Goal: Transaction & Acquisition: Book appointment/travel/reservation

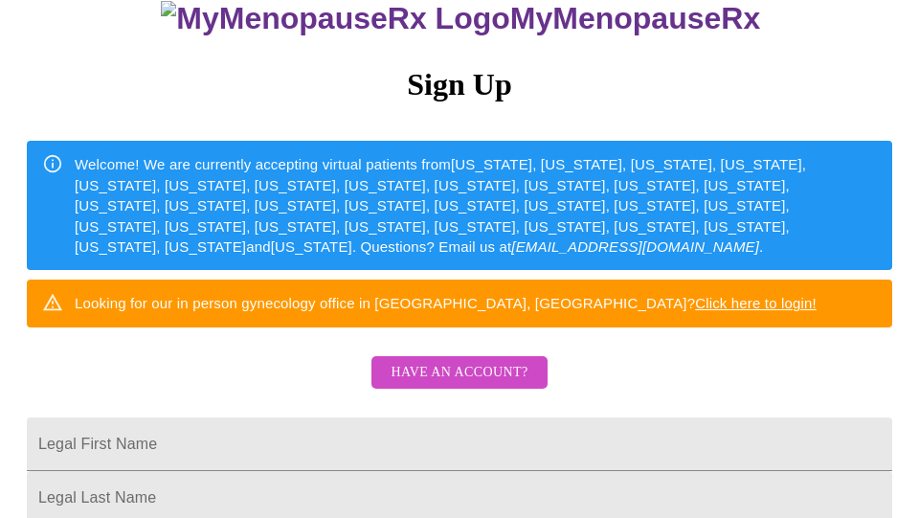
scroll to position [142, 0]
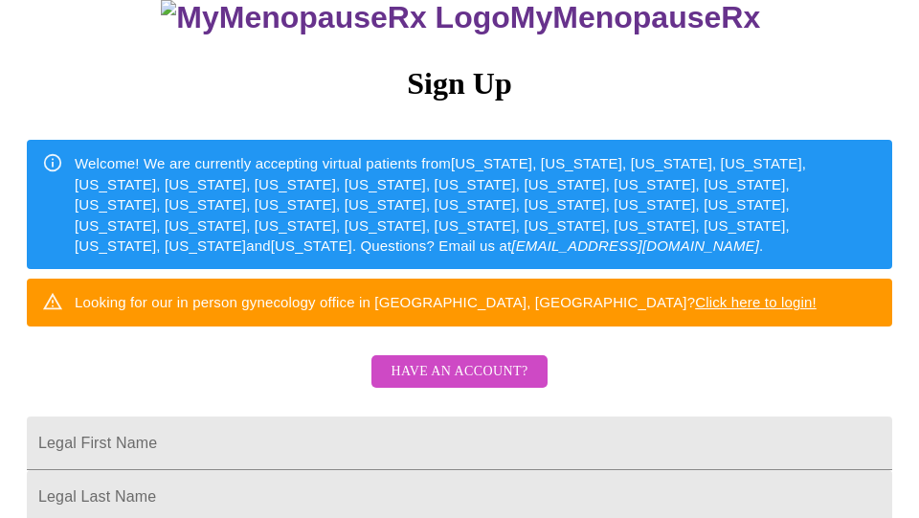
click at [468, 374] on span "Have an account?" at bounding box center [459, 372] width 137 height 24
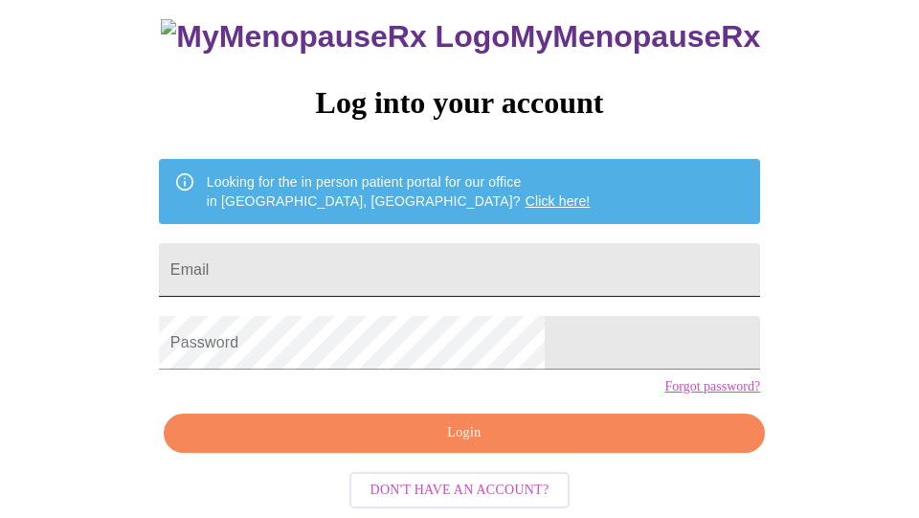
click at [388, 243] on input "Email" at bounding box center [459, 270] width 601 height 54
type input "[EMAIL_ADDRESS][DOMAIN_NAME]"
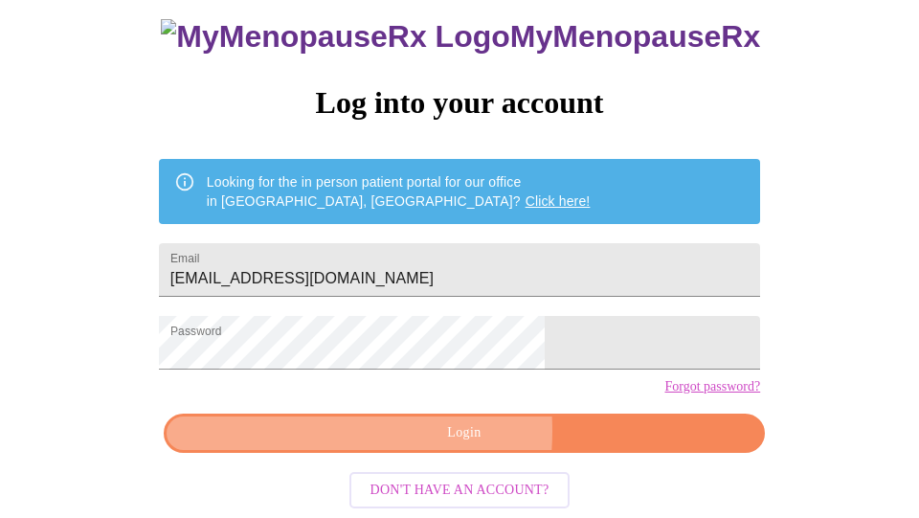
click at [381, 443] on span "Login" at bounding box center [464, 433] width 557 height 24
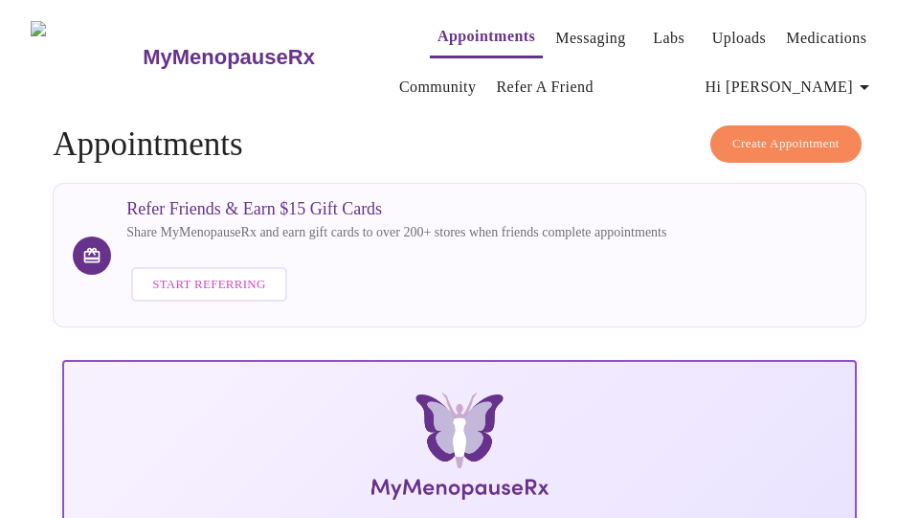
click at [760, 137] on span "Create Appointment" at bounding box center [785, 144] width 107 height 22
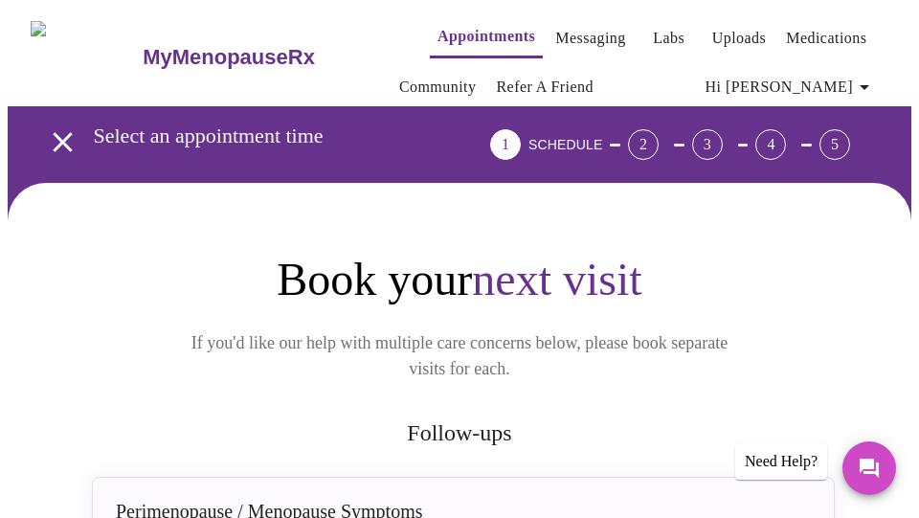
click at [463, 28] on link "Appointments" at bounding box center [486, 36] width 98 height 27
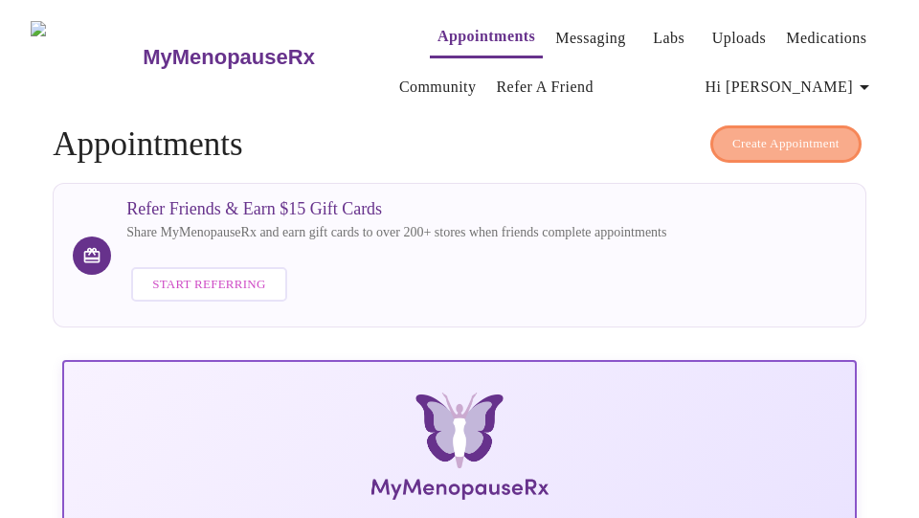
click at [783, 135] on span "Create Appointment" at bounding box center [785, 144] width 107 height 22
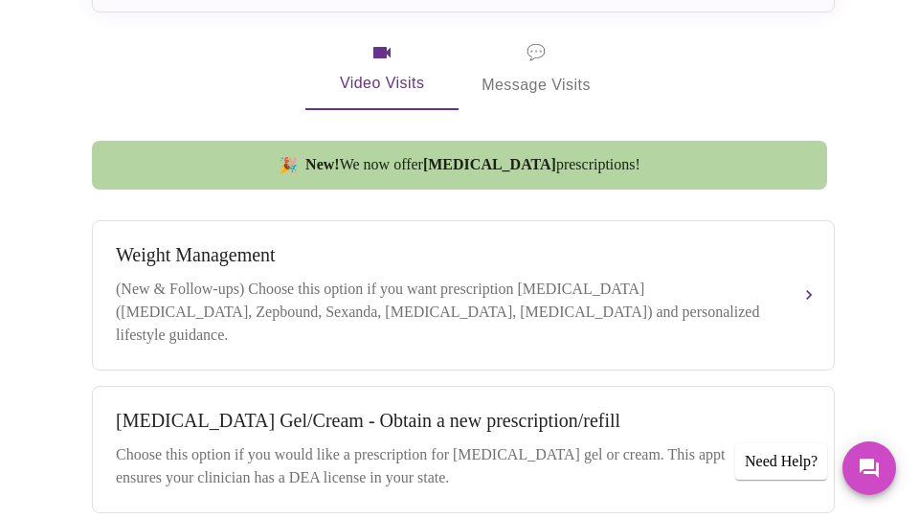
scroll to position [557, 0]
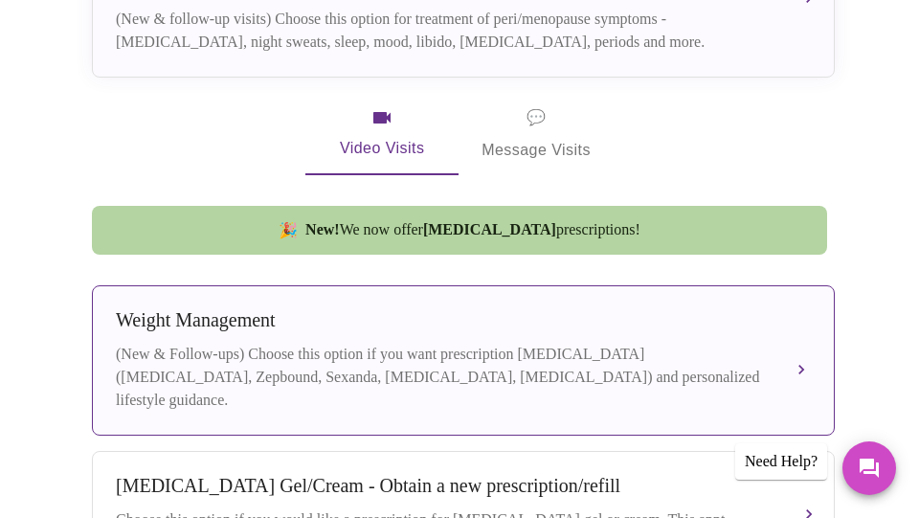
click at [454, 343] on div "(New & Follow-ups) Choose this option if you want prescription [MEDICAL_DATA] (…" at bounding box center [444, 377] width 657 height 69
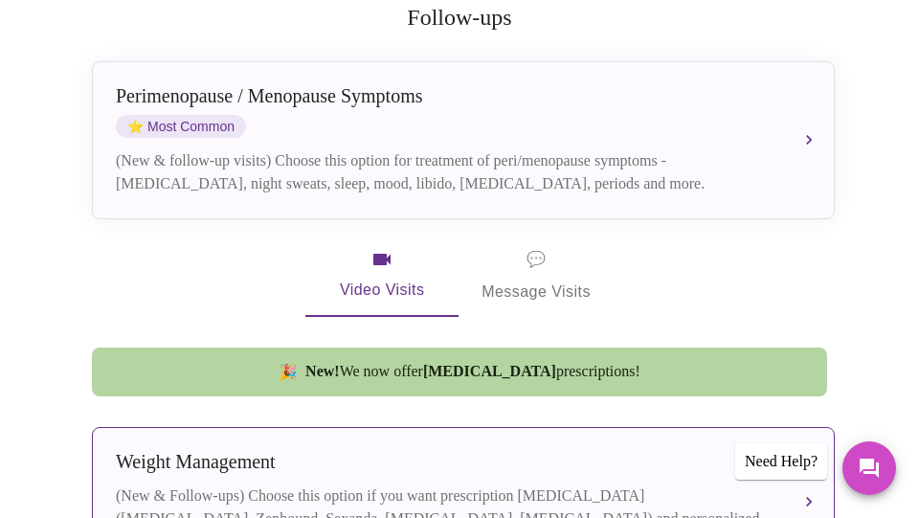
scroll to position [412, 0]
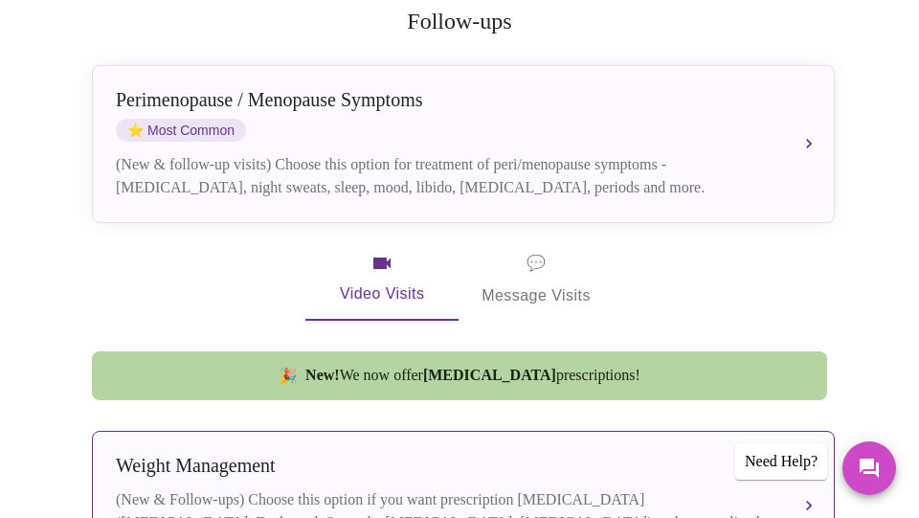
click at [262, 239] on div "Video Visits 💬 Message Visits" at bounding box center [459, 279] width 743 height 82
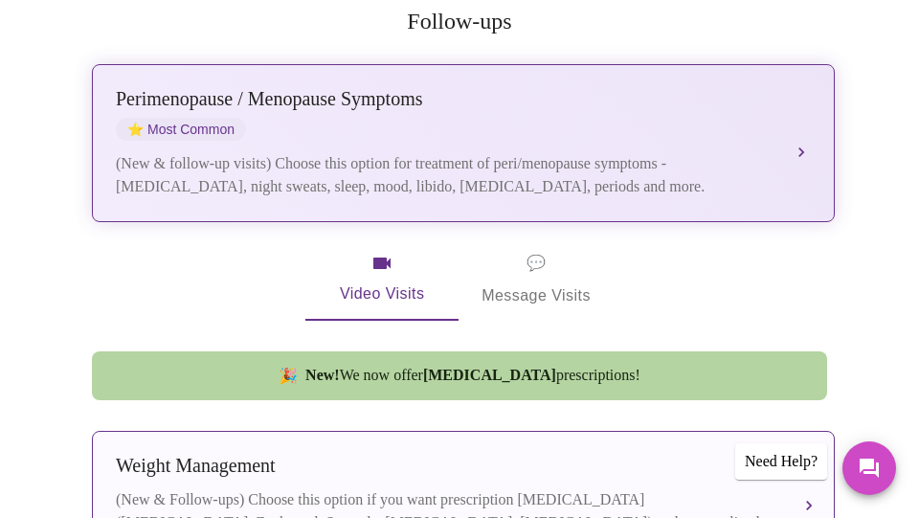
click at [257, 96] on div "[MEDICAL_DATA] / Menopause Symptoms ⭐ Most Common" at bounding box center [444, 114] width 657 height 53
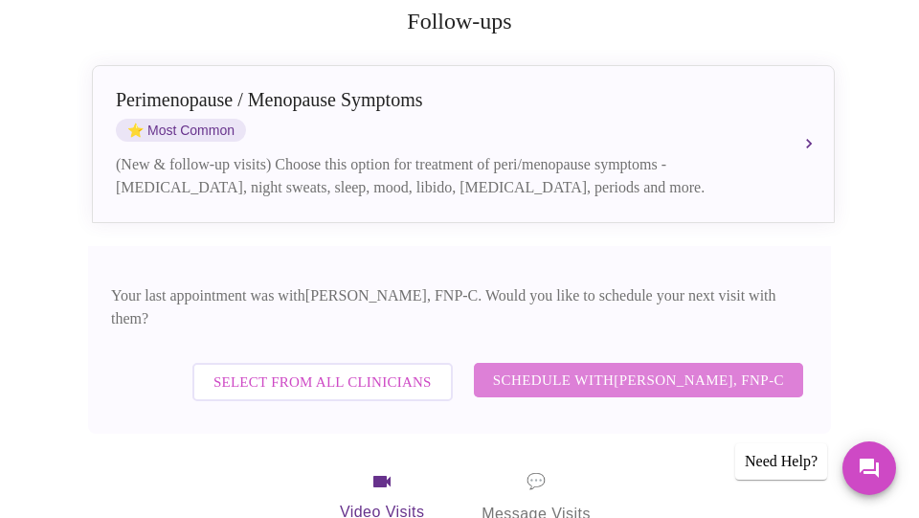
click at [568, 368] on span "Schedule with [PERSON_NAME], FNP-C" at bounding box center [638, 380] width 291 height 25
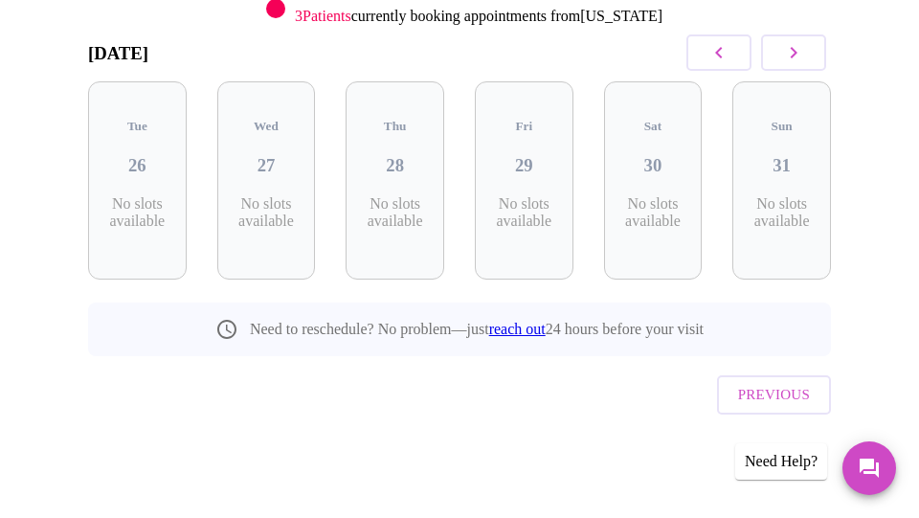
scroll to position [261, 0]
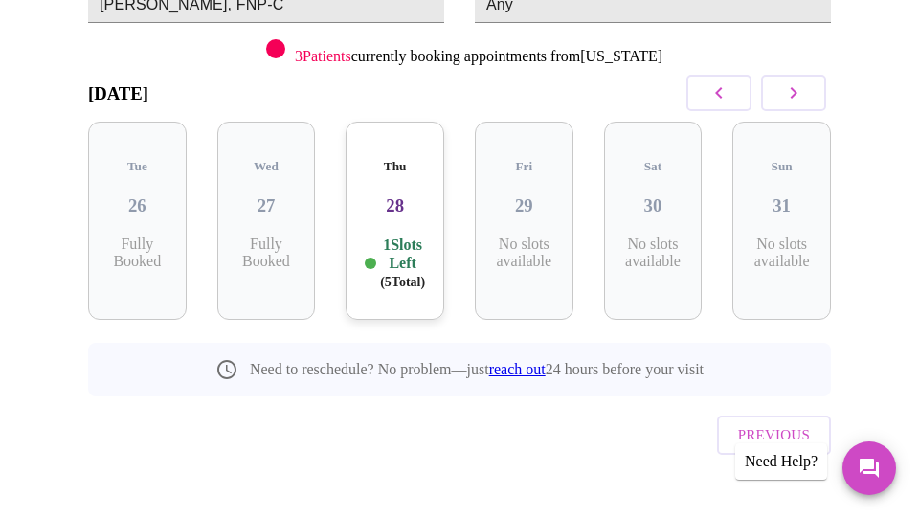
click at [397, 236] on p "1 Slots Left ( 5 Total)" at bounding box center [402, 264] width 45 height 56
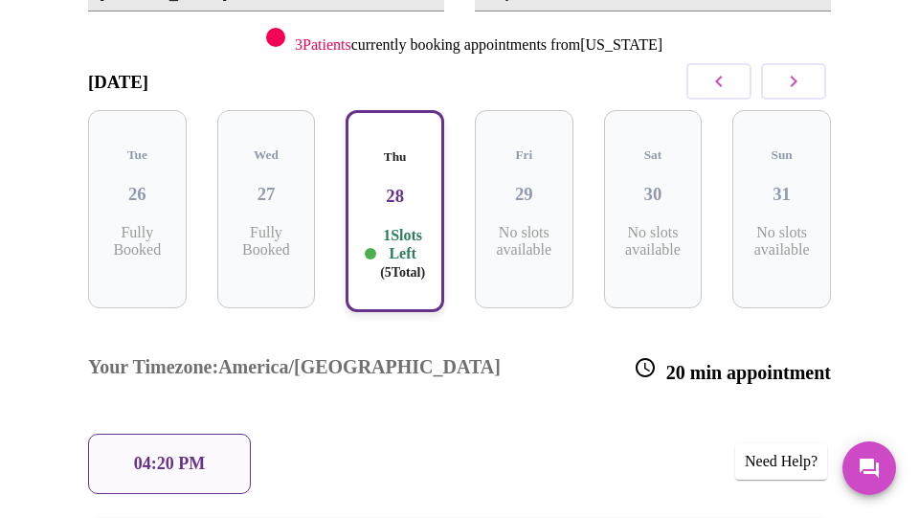
scroll to position [275, 0]
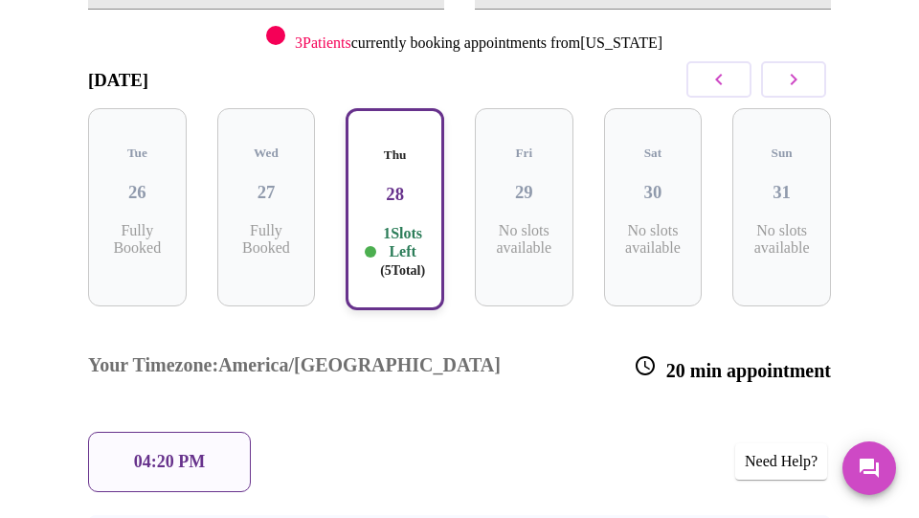
click at [801, 75] on icon "button" at bounding box center [793, 79] width 23 height 23
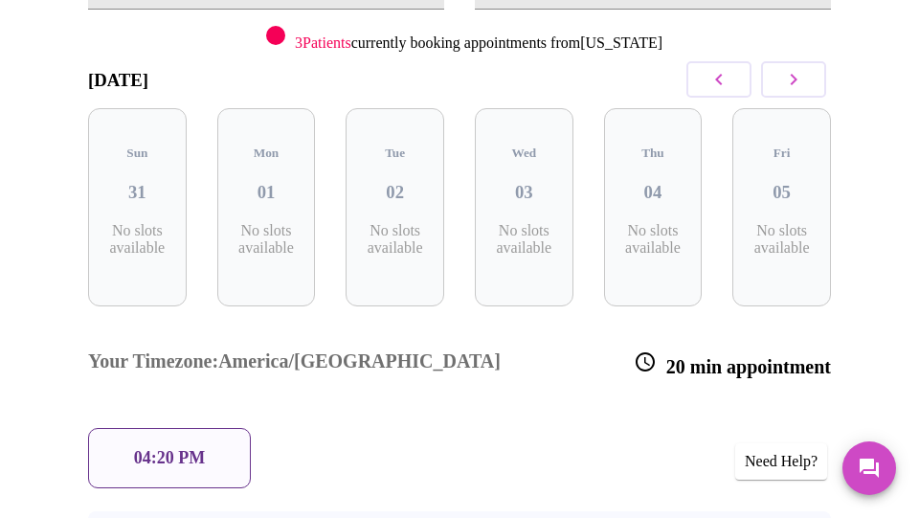
scroll to position [261, 0]
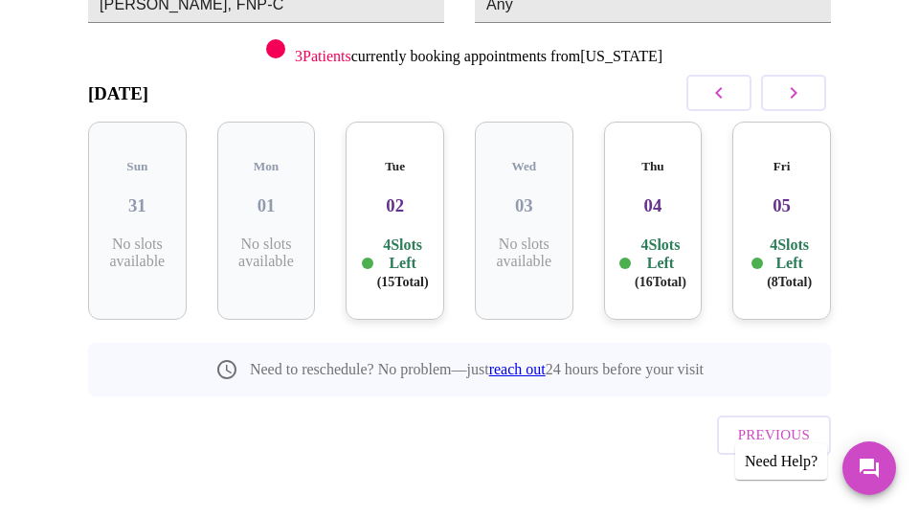
click at [723, 88] on icon "button" at bounding box center [718, 92] width 23 height 23
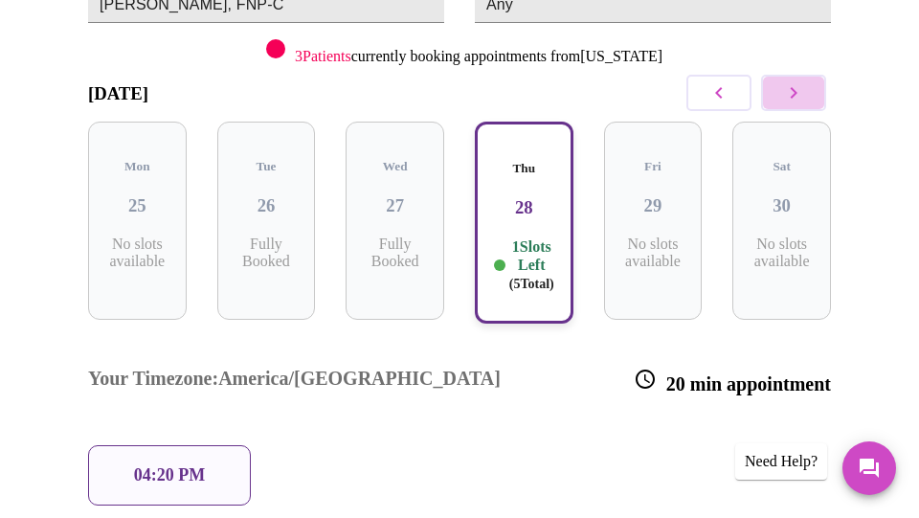
click at [799, 86] on icon "button" at bounding box center [793, 92] width 23 height 23
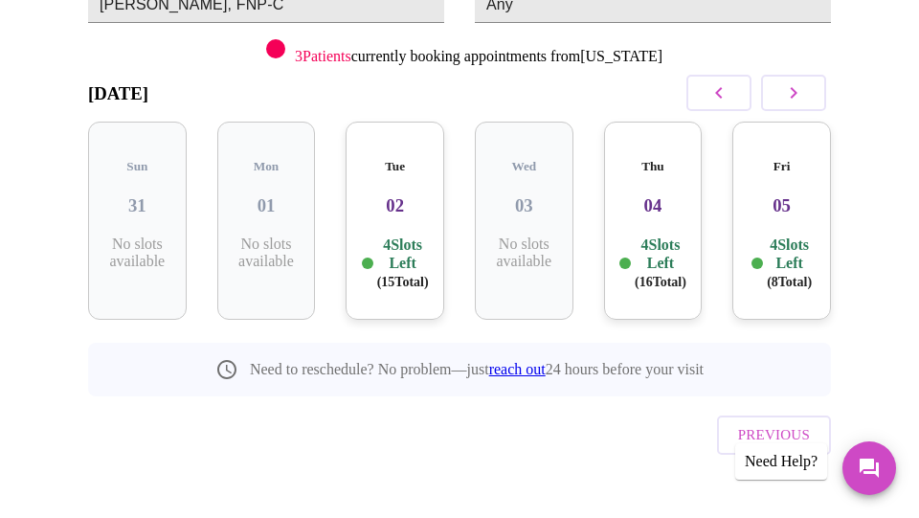
click at [393, 207] on div "Tue 02 4 Slots Left ( 15 Total)" at bounding box center [395, 221] width 99 height 198
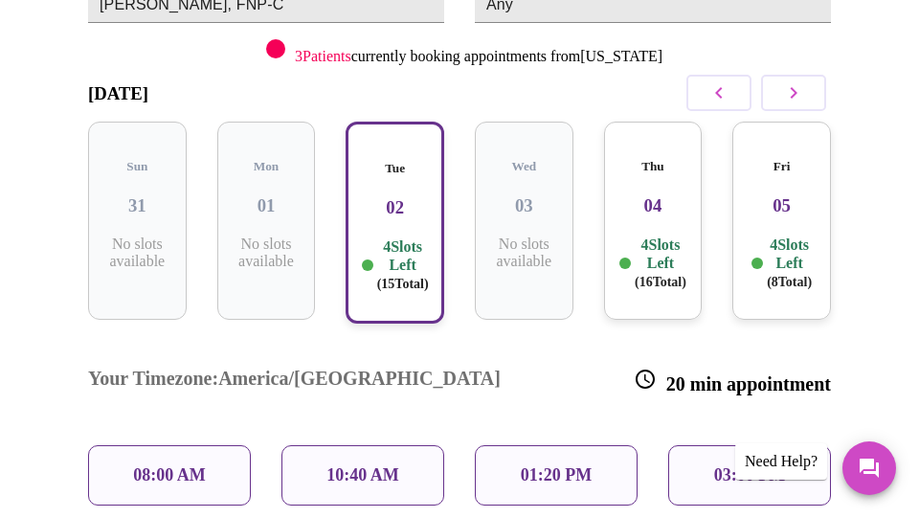
click at [646, 195] on h3 "04" at bounding box center [653, 205] width 68 height 21
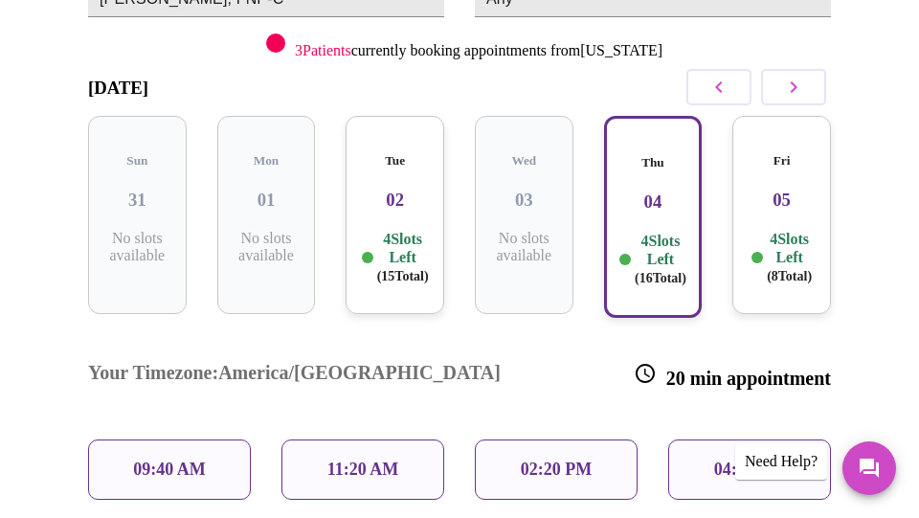
scroll to position [269, 0]
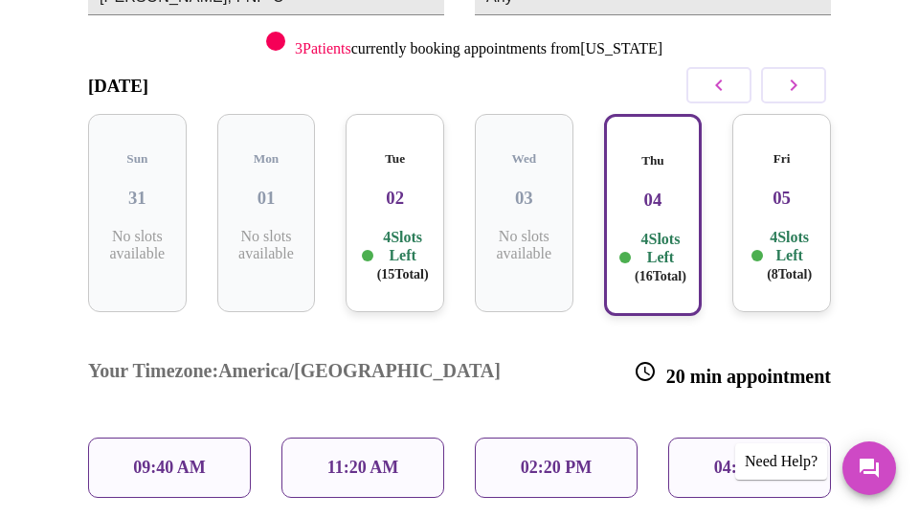
click at [787, 188] on h3 "05" at bounding box center [782, 198] width 68 height 21
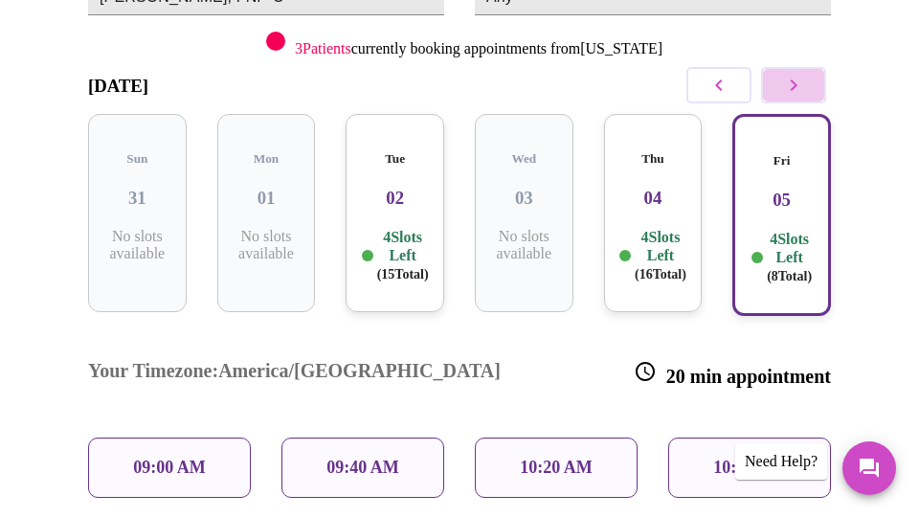
click at [799, 79] on icon "button" at bounding box center [793, 85] width 23 height 23
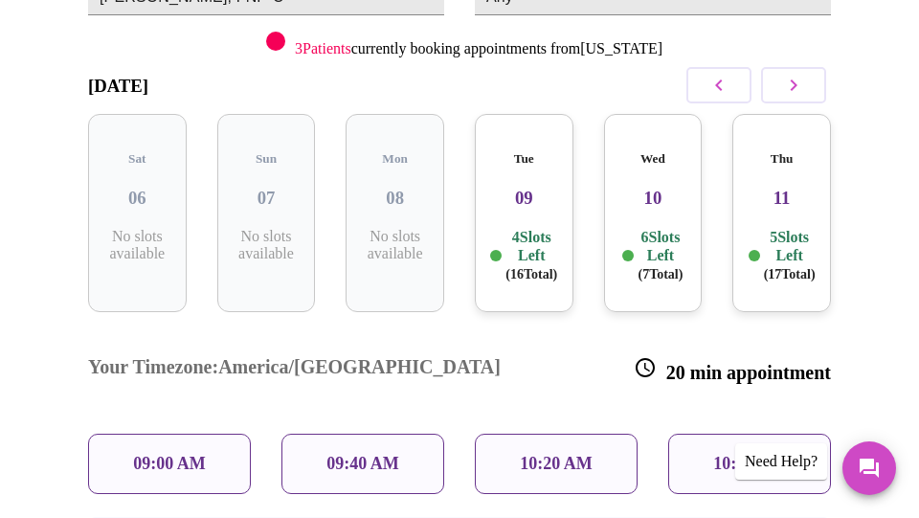
click at [534, 188] on h3 "09" at bounding box center [524, 198] width 68 height 21
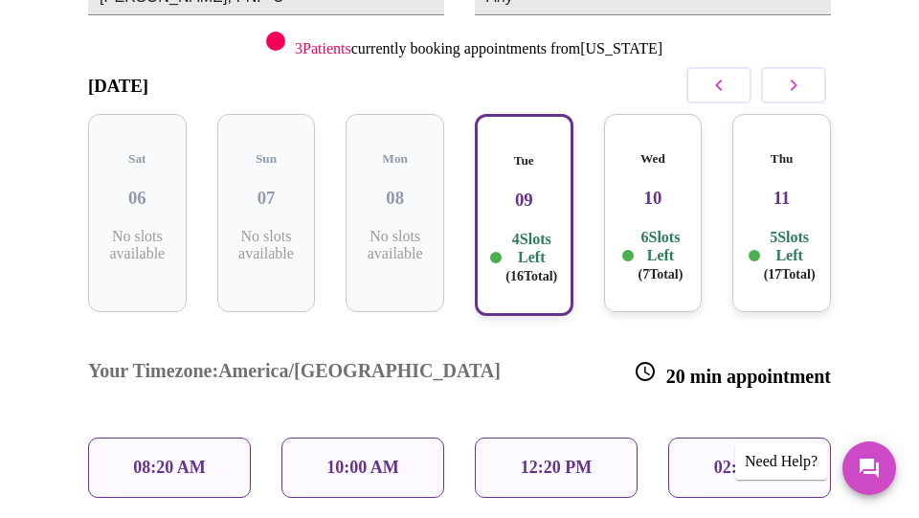
click at [646, 188] on h3 "10" at bounding box center [653, 198] width 68 height 21
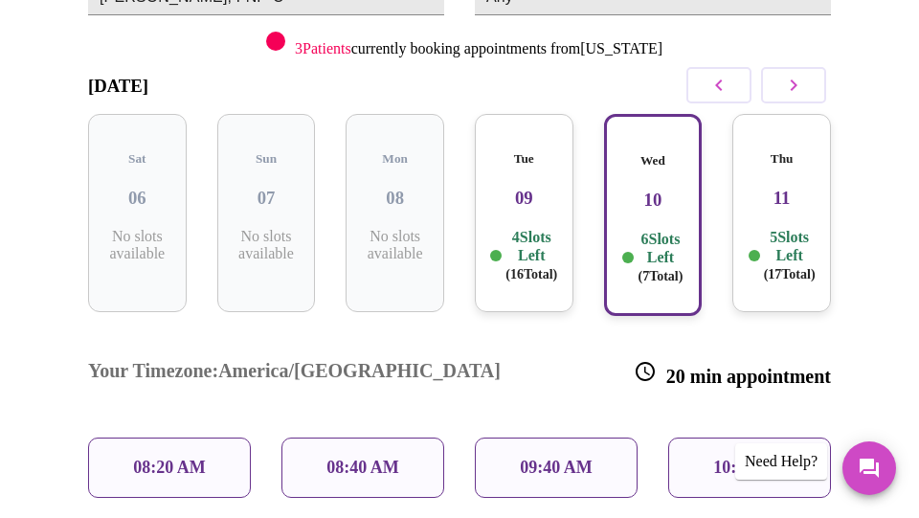
click at [533, 188] on h3 "09" at bounding box center [524, 198] width 68 height 21
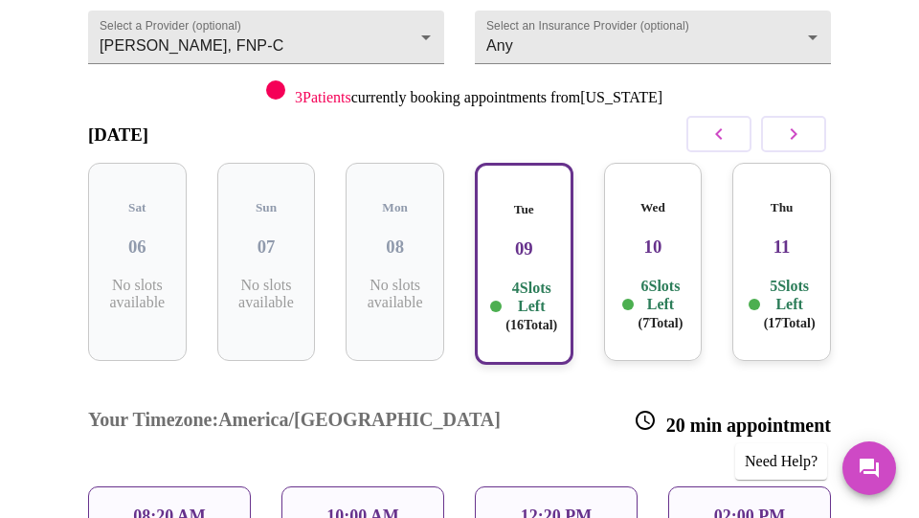
scroll to position [204, 0]
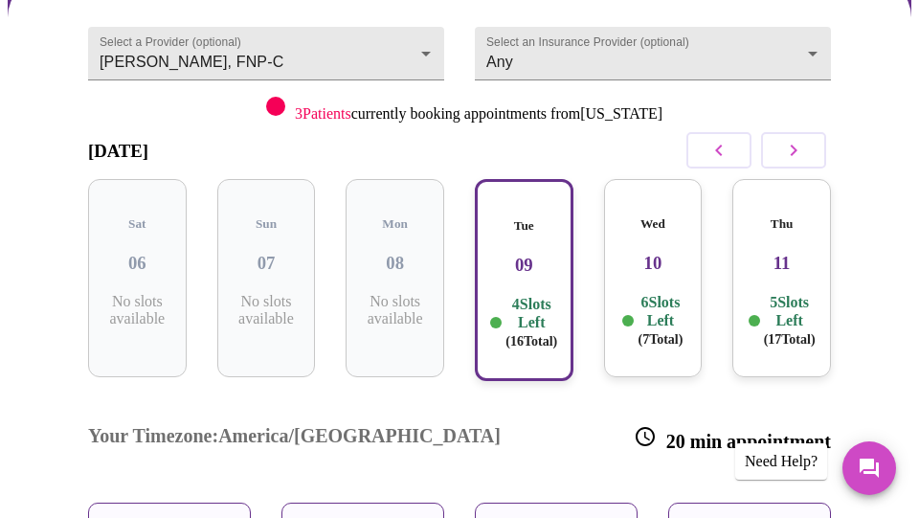
click at [722, 145] on icon "button" at bounding box center [718, 150] width 7 height 11
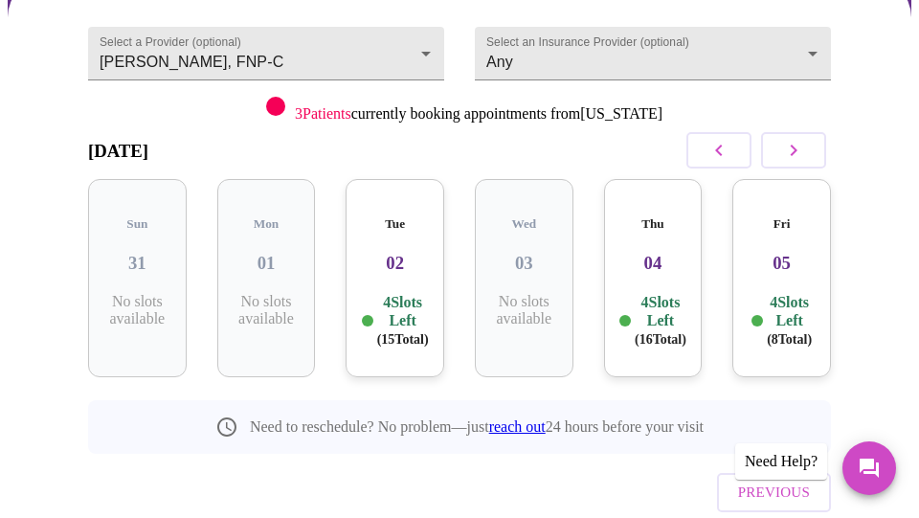
click at [722, 146] on icon "button" at bounding box center [718, 150] width 7 height 11
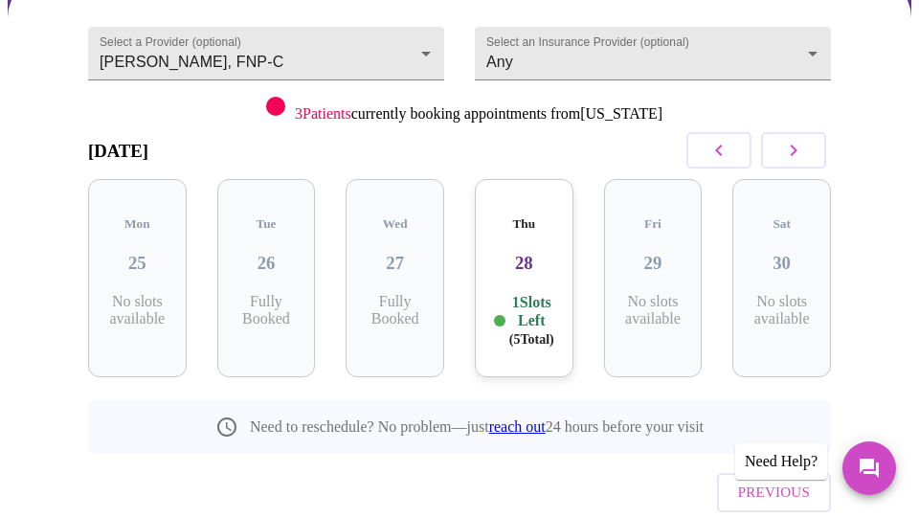
click at [537, 253] on h3 "28" at bounding box center [524, 263] width 68 height 21
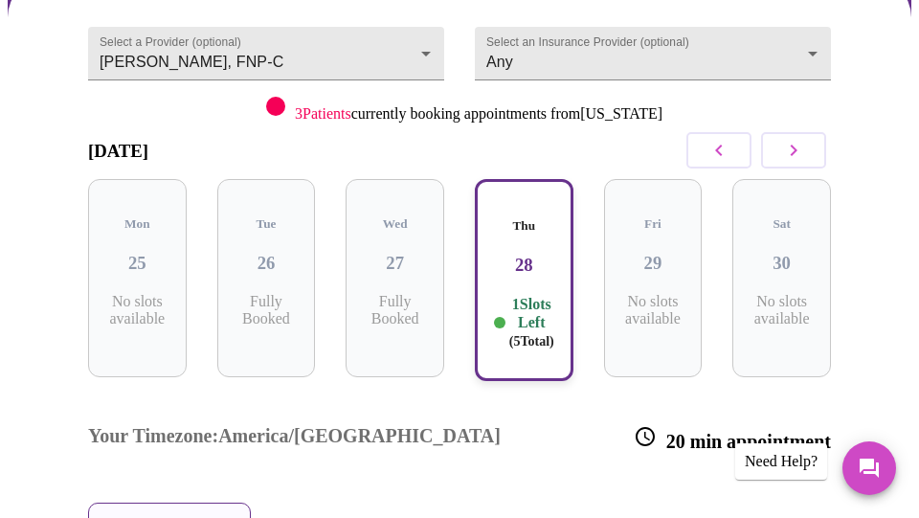
click at [795, 158] on icon "button" at bounding box center [793, 150] width 23 height 23
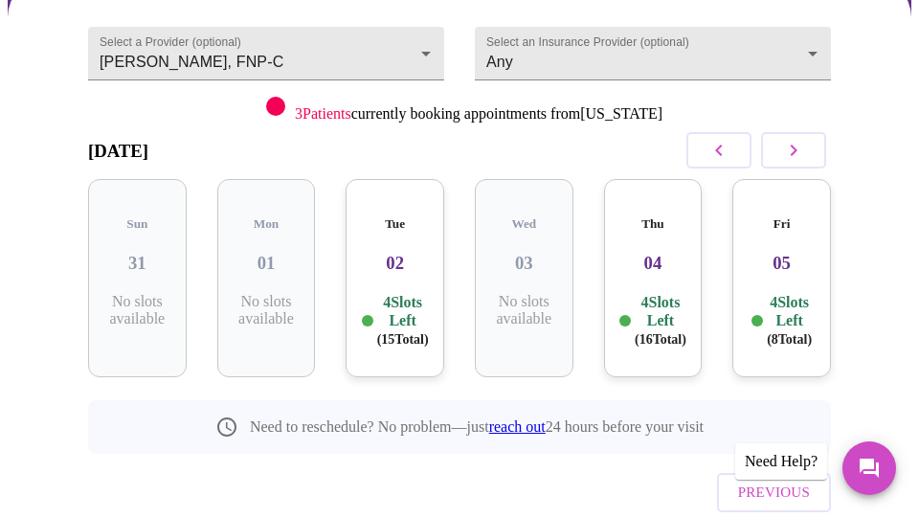
click at [388, 293] on p "4 Slots Left ( 15 Total)" at bounding box center [403, 321] width 52 height 56
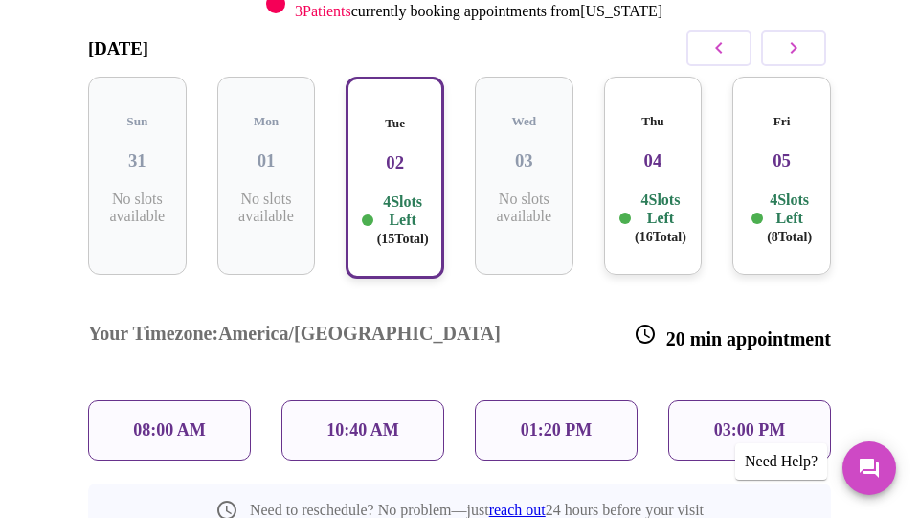
scroll to position [304, 0]
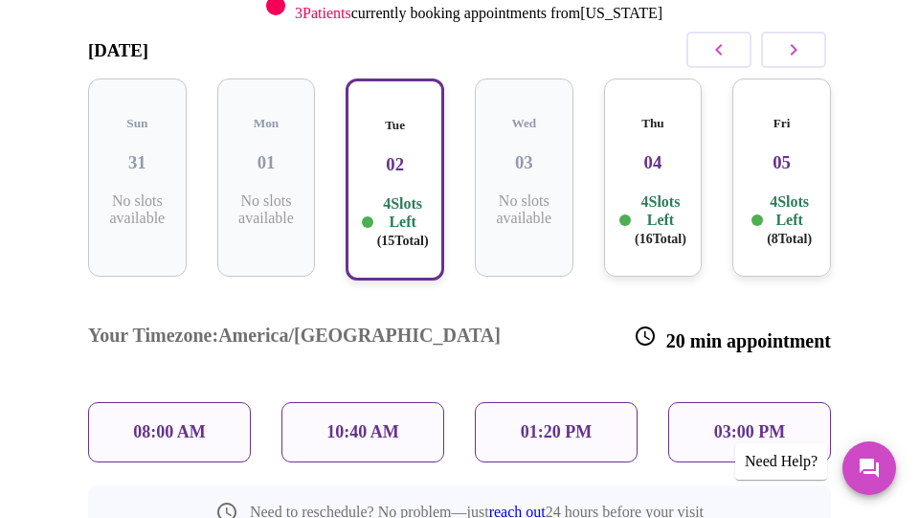
click at [670, 196] on p "4 Slots Left ( 16 Total)" at bounding box center [661, 220] width 52 height 56
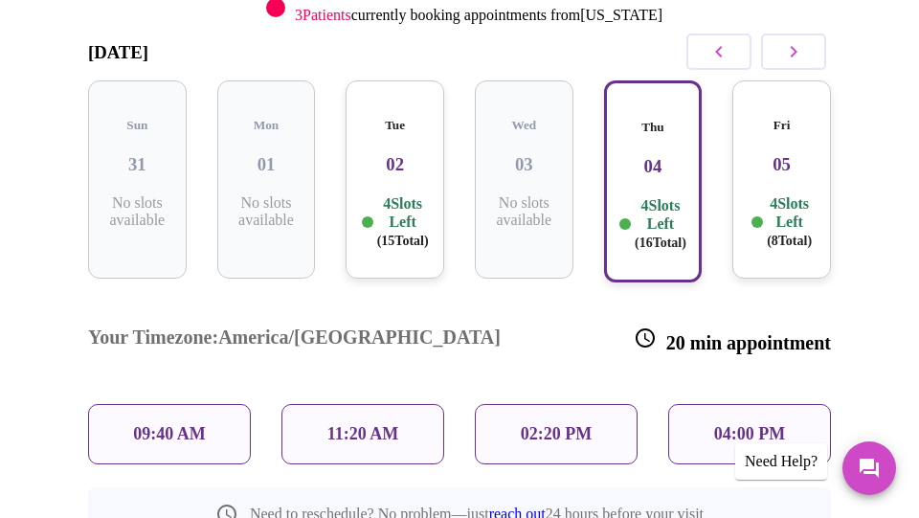
scroll to position [299, 0]
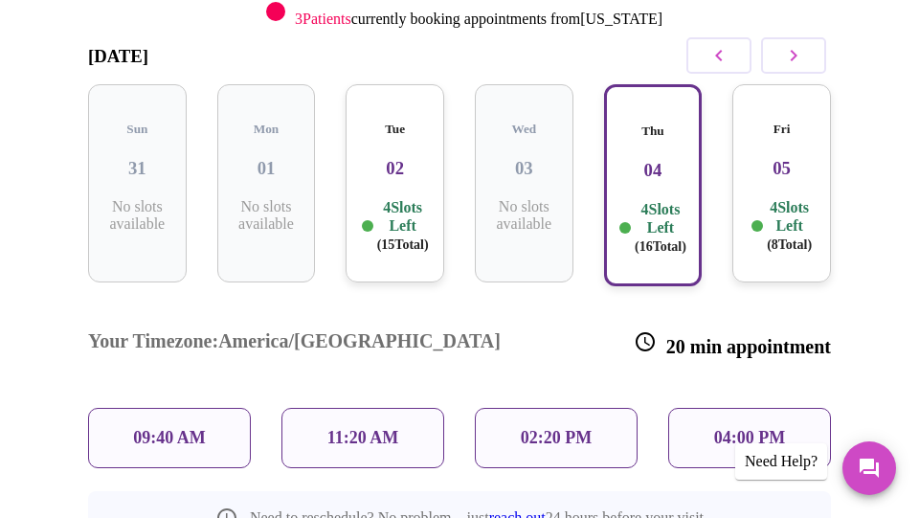
click at [391, 158] on h3 "02" at bounding box center [395, 168] width 68 height 21
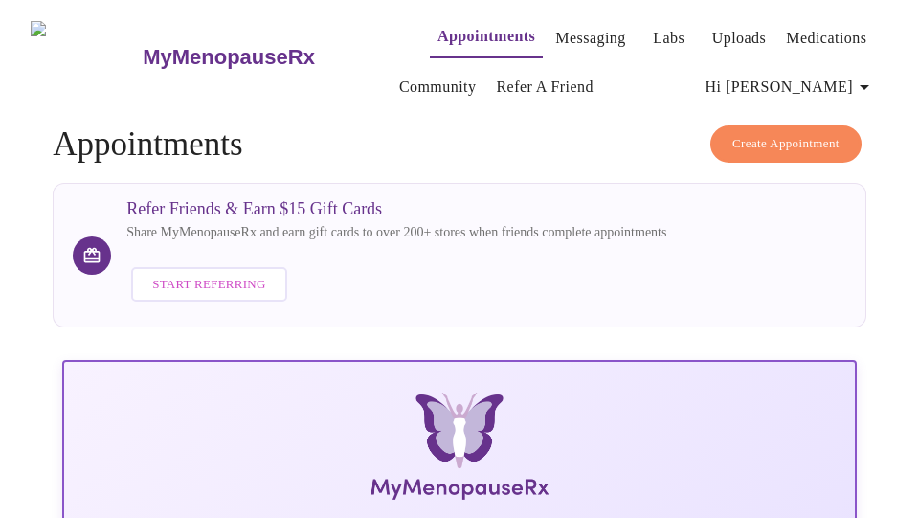
click at [794, 140] on span "Create Appointment" at bounding box center [785, 144] width 107 height 22
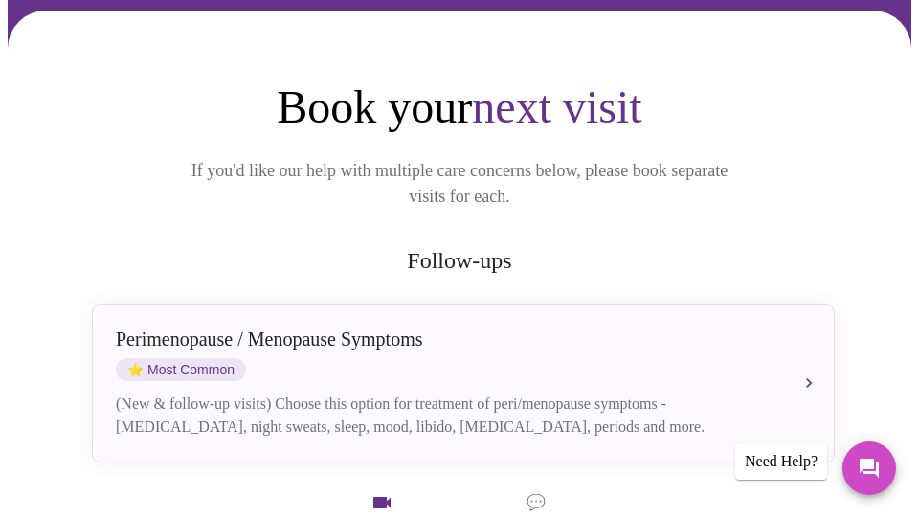
scroll to position [172, 0]
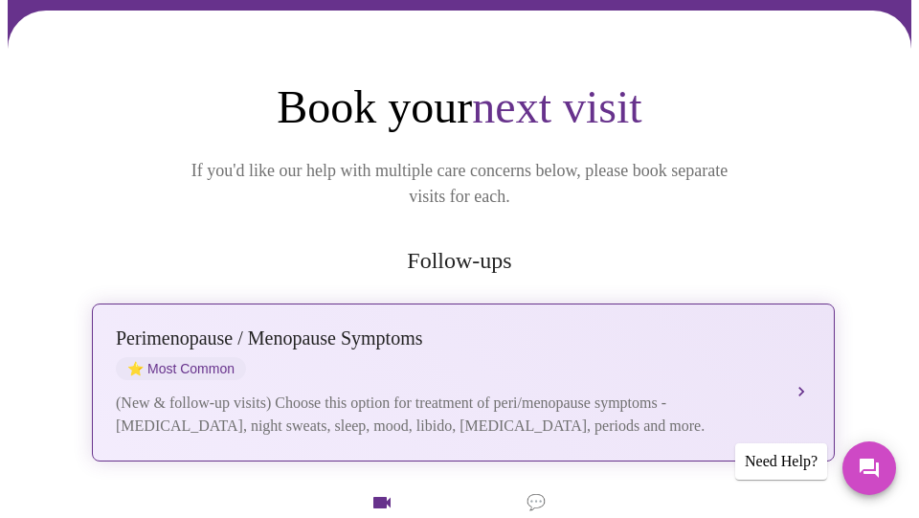
click at [492, 346] on div "[MEDICAL_DATA] / Menopause Symptoms ⭐ Most Common" at bounding box center [444, 353] width 657 height 53
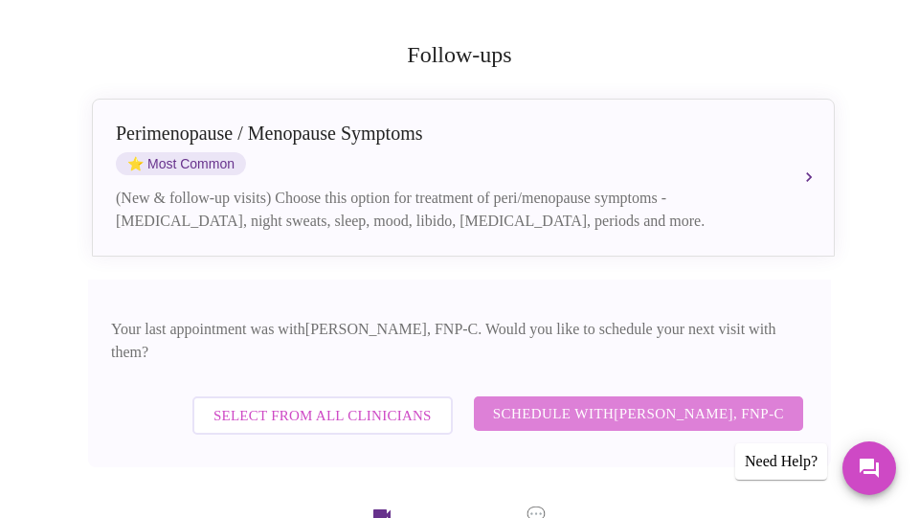
click at [550, 401] on span "Schedule with [PERSON_NAME], FNP-C" at bounding box center [638, 413] width 291 height 25
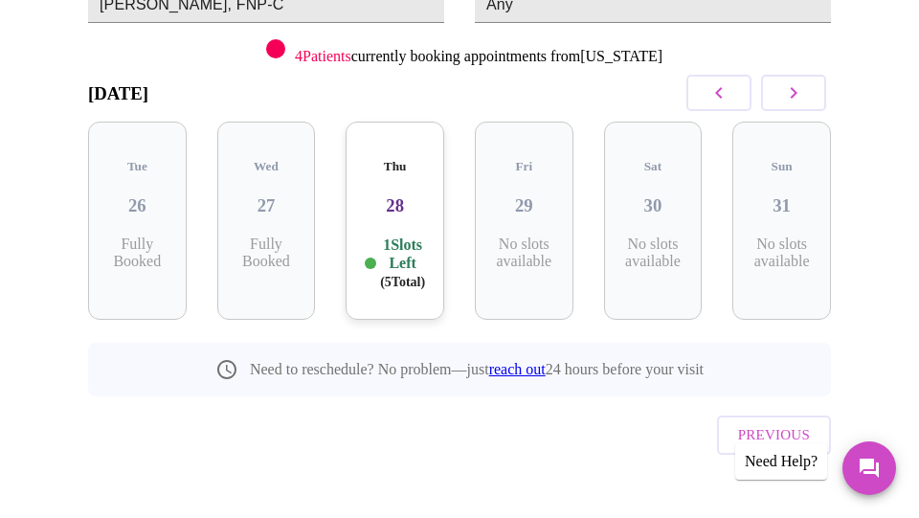
click at [403, 261] on p "1 Slots Left ( 5 Total)" at bounding box center [402, 264] width 45 height 56
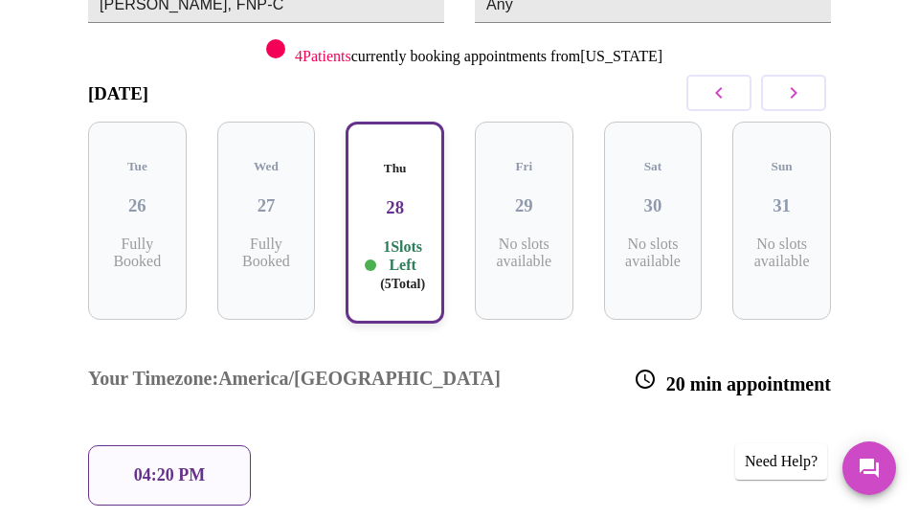
click at [155, 465] on p "04:20 PM" at bounding box center [169, 475] width 71 height 20
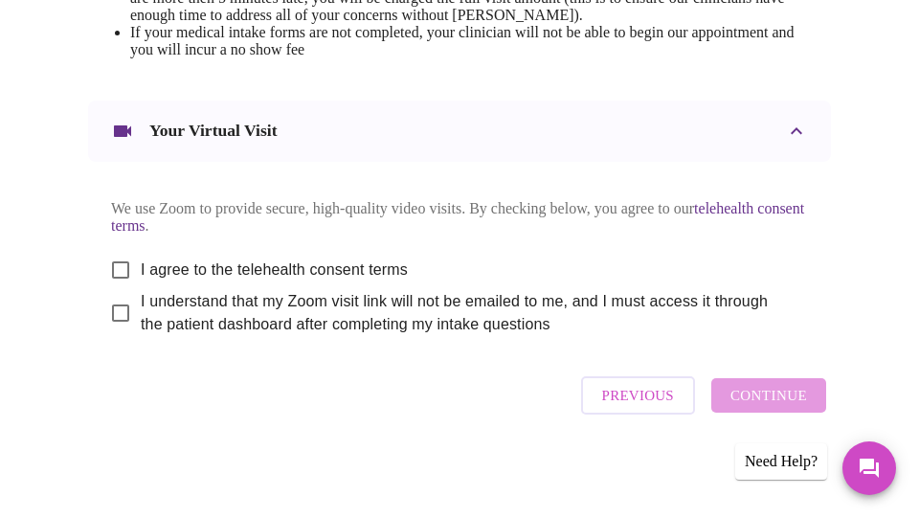
scroll to position [1003, 0]
click at [116, 290] on input "I agree to the telehealth consent terms" at bounding box center [121, 270] width 40 height 40
checkbox input "true"
click at [116, 333] on input "I understand that my Zoom visit link will not be emailed to me, and I must acce…" at bounding box center [121, 313] width 40 height 40
checkbox input "true"
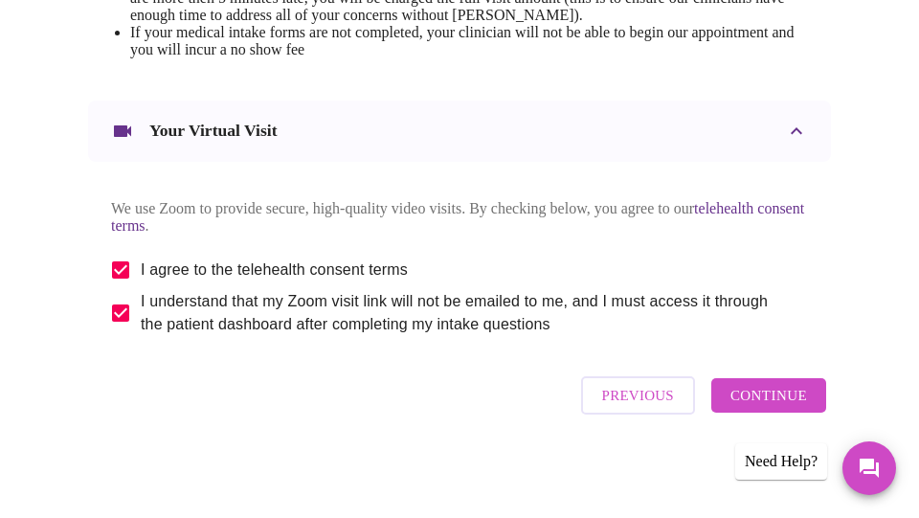
click at [779, 400] on span "Continue" at bounding box center [768, 395] width 77 height 25
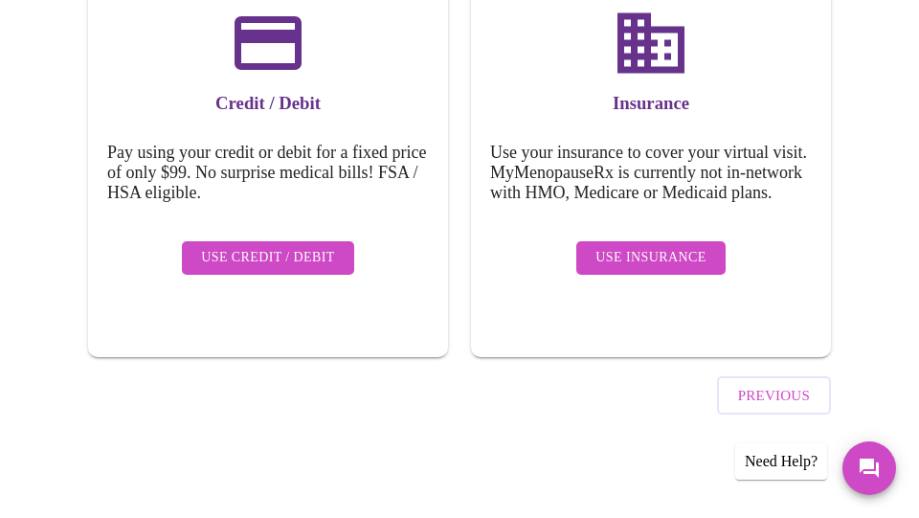
scroll to position [324, 0]
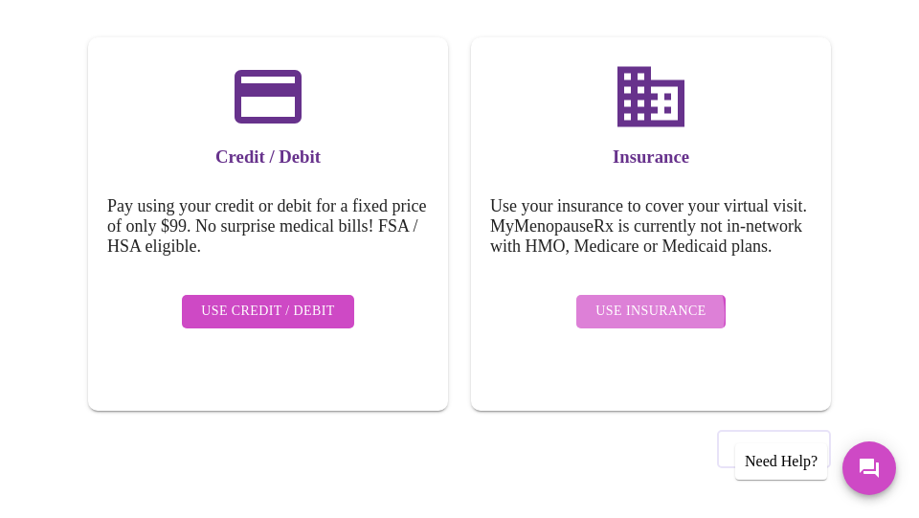
click at [646, 321] on span "Use Insurance" at bounding box center [650, 312] width 110 height 24
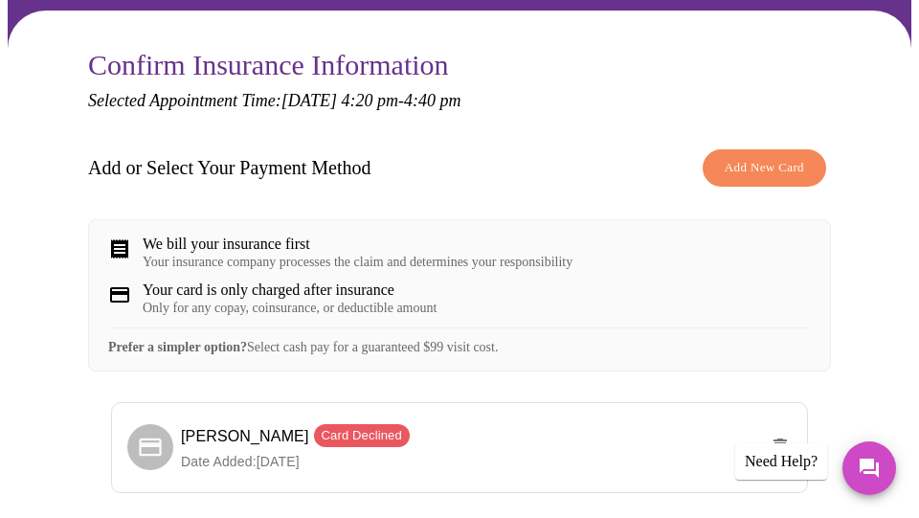
scroll to position [164, 0]
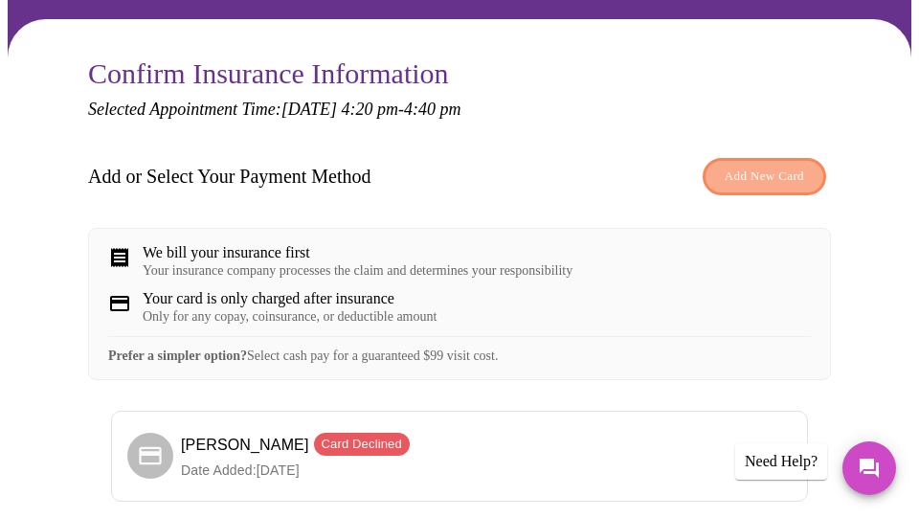
click at [771, 176] on span "Add New Card" at bounding box center [764, 177] width 79 height 22
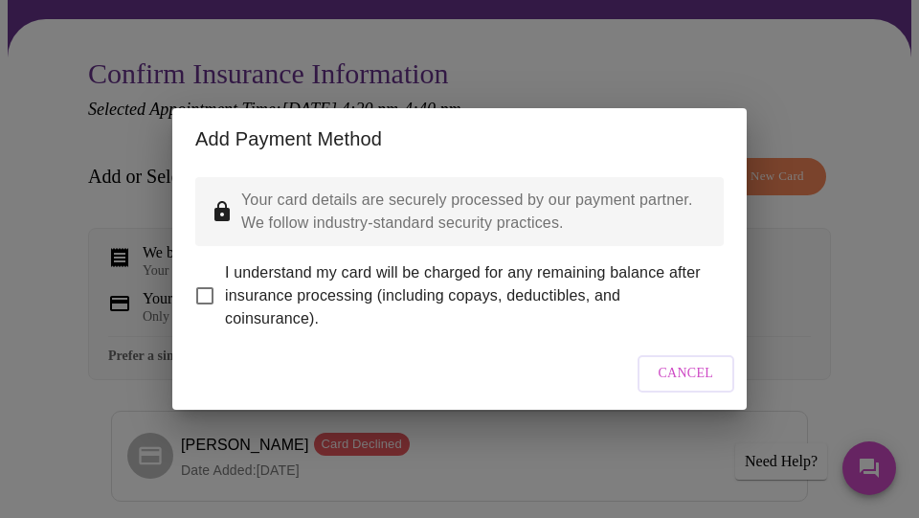
click at [206, 281] on input "I understand my card will be charged for any remaining balance after insurance …" at bounding box center [205, 296] width 40 height 40
checkbox input "true"
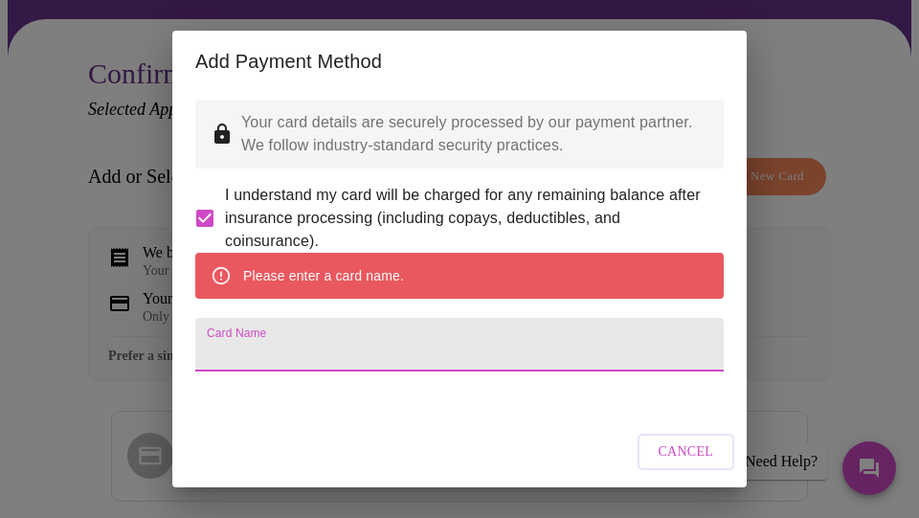
click at [384, 362] on input "Card Name" at bounding box center [459, 345] width 528 height 54
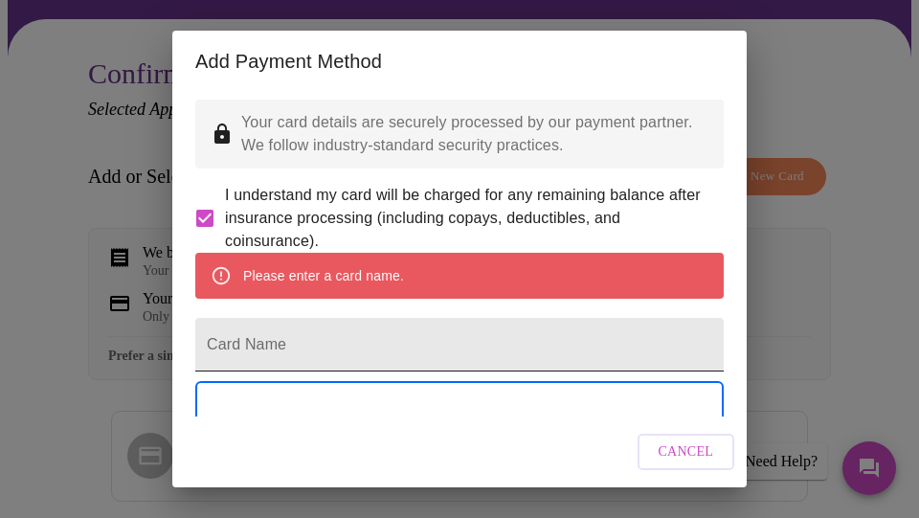
scroll to position [43, 0]
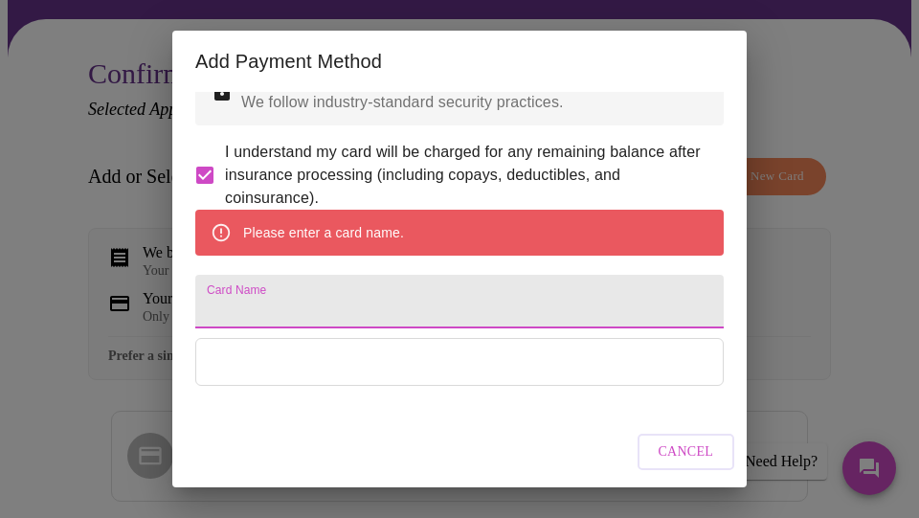
click at [342, 328] on input "Card Name" at bounding box center [459, 302] width 528 height 54
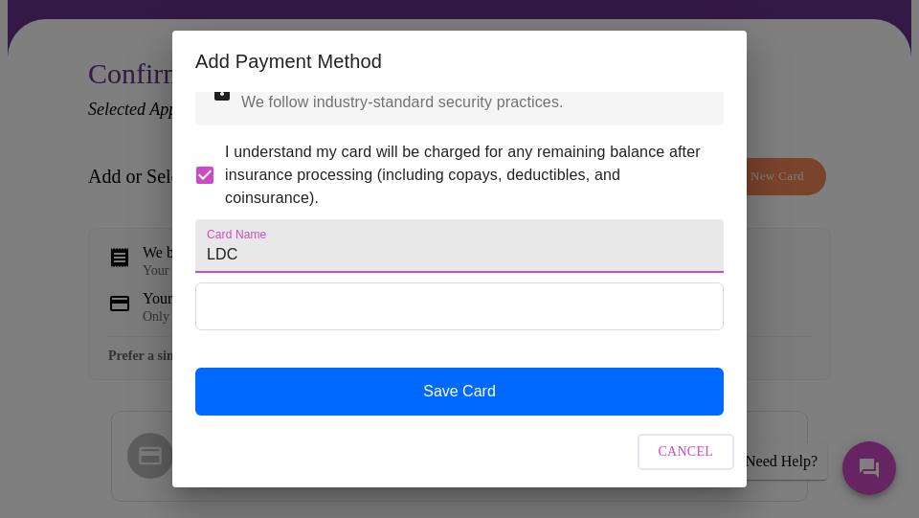
type input "LDC"
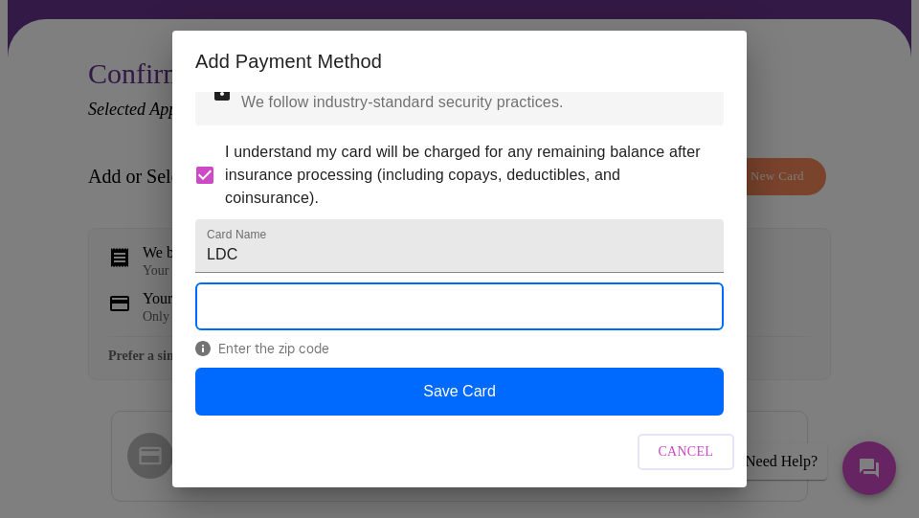
click at [589, 421] on div "Cancel" at bounding box center [459, 452] width 574 height 72
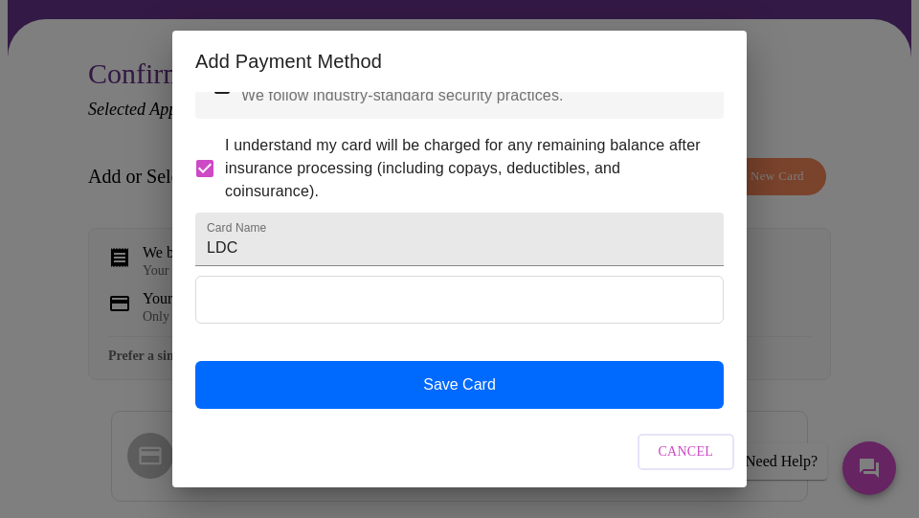
scroll to position [100, 0]
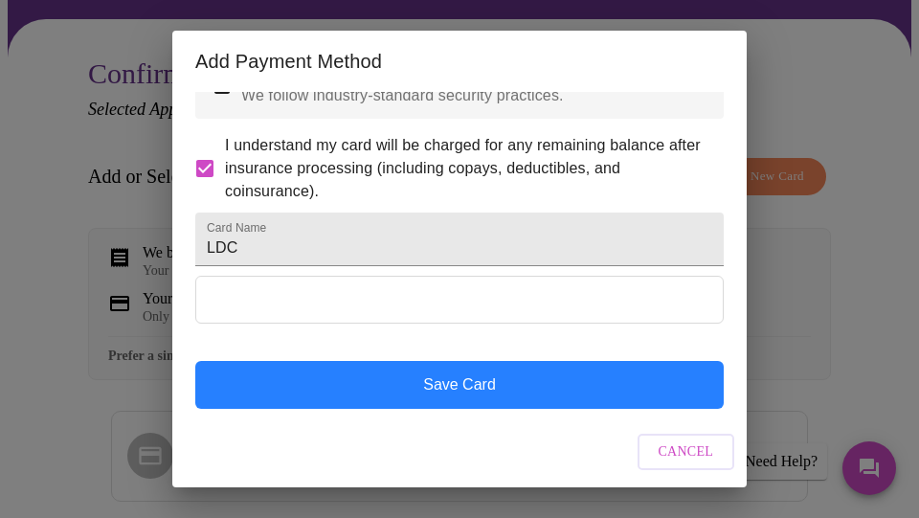
click at [485, 392] on button "Save Card" at bounding box center [459, 385] width 528 height 48
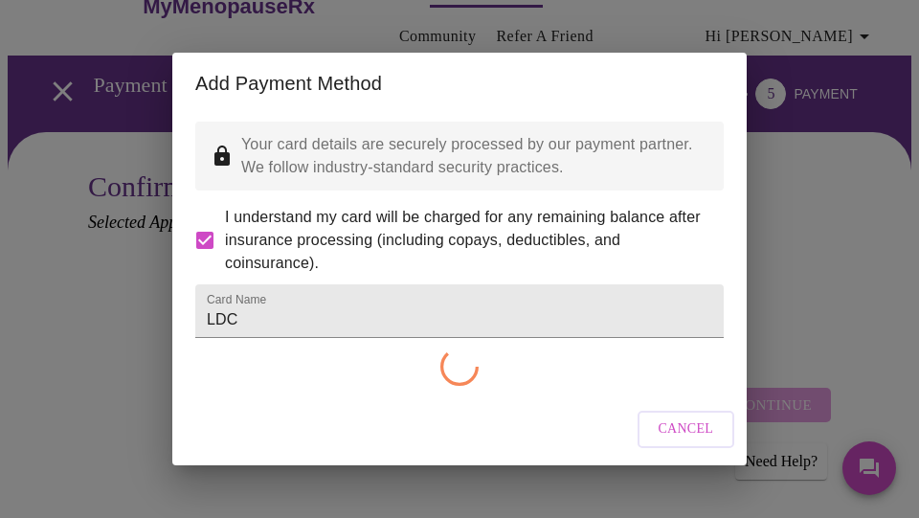
checkbox input "false"
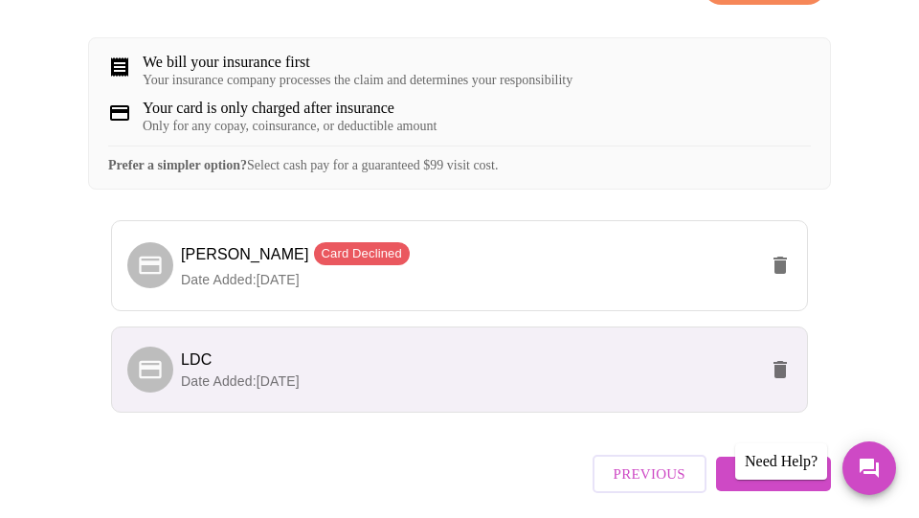
scroll to position [355, 0]
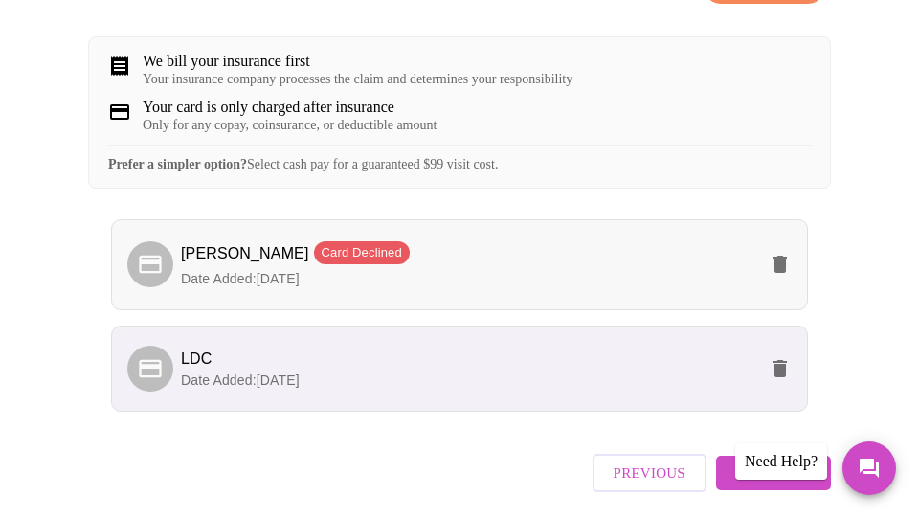
click at [786, 276] on icon "delete" at bounding box center [780, 264] width 23 height 23
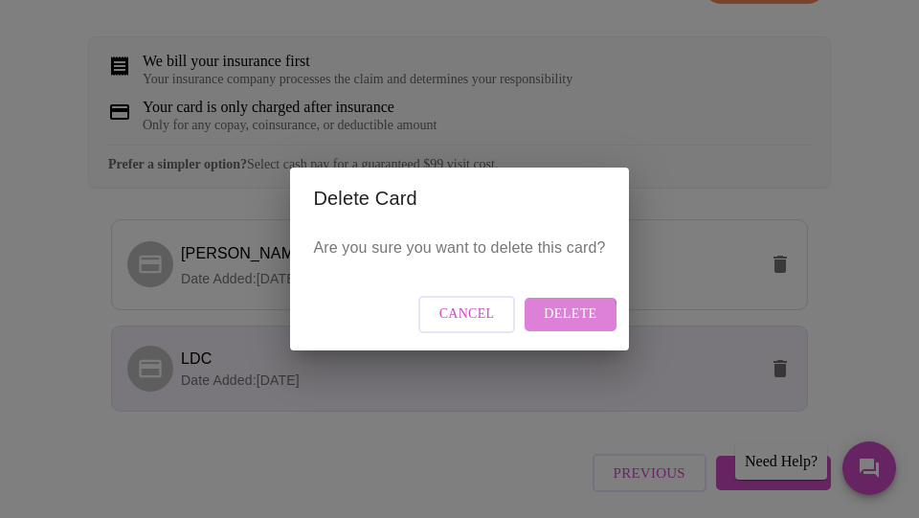
click at [548, 322] on span "Delete" at bounding box center [570, 315] width 53 height 24
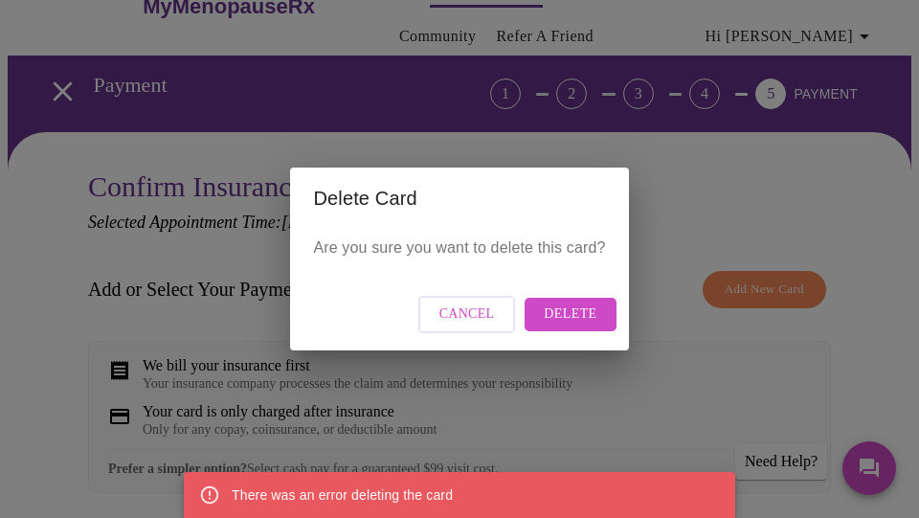
click at [577, 313] on span "Delete" at bounding box center [570, 315] width 53 height 24
click at [473, 301] on button "Cancel" at bounding box center [467, 314] width 98 height 37
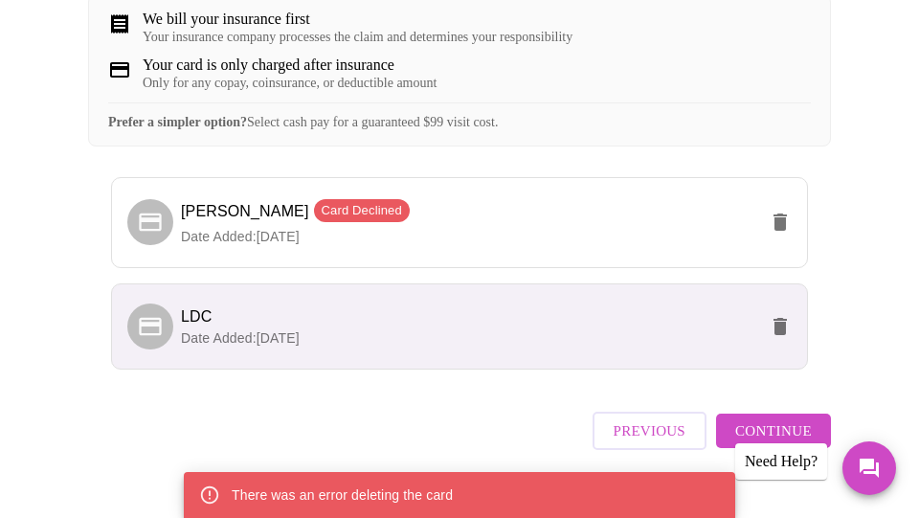
scroll to position [444, 0]
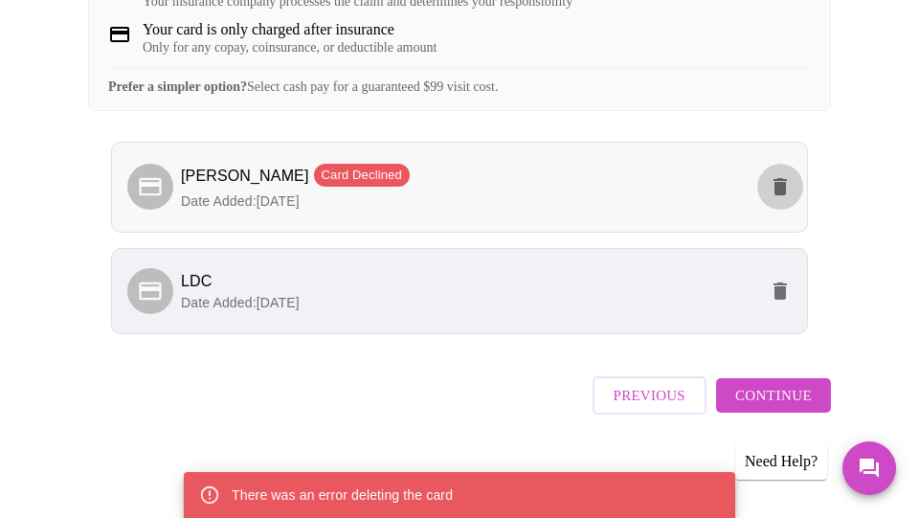
click at [783, 194] on icon "delete" at bounding box center [780, 186] width 13 height 17
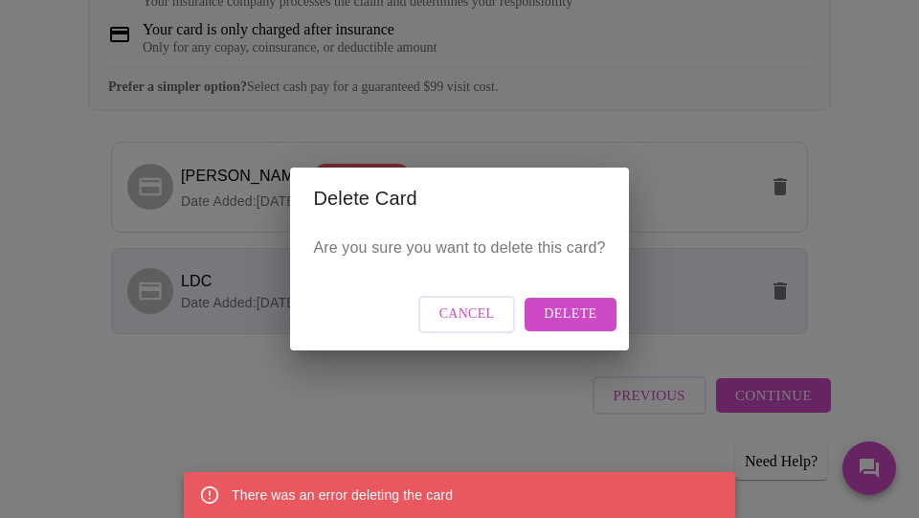
click at [553, 316] on span "Delete" at bounding box center [570, 315] width 53 height 24
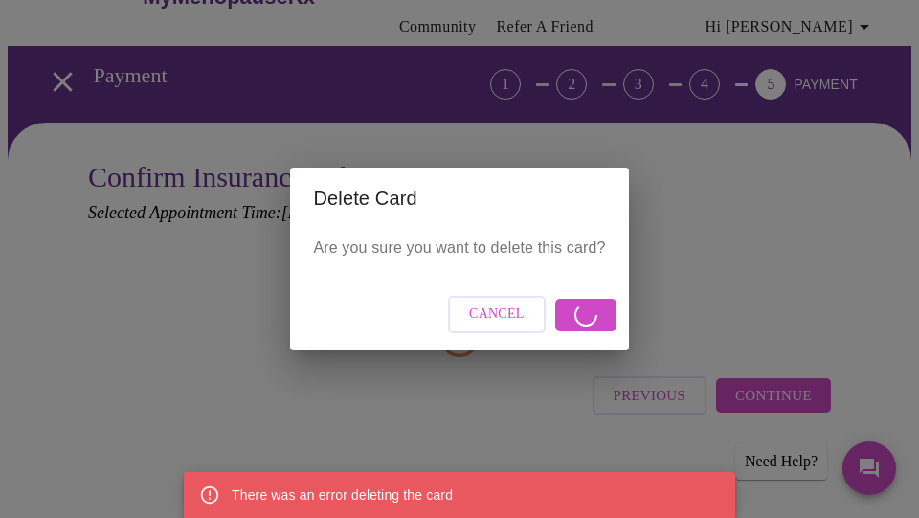
scroll to position [51, 0]
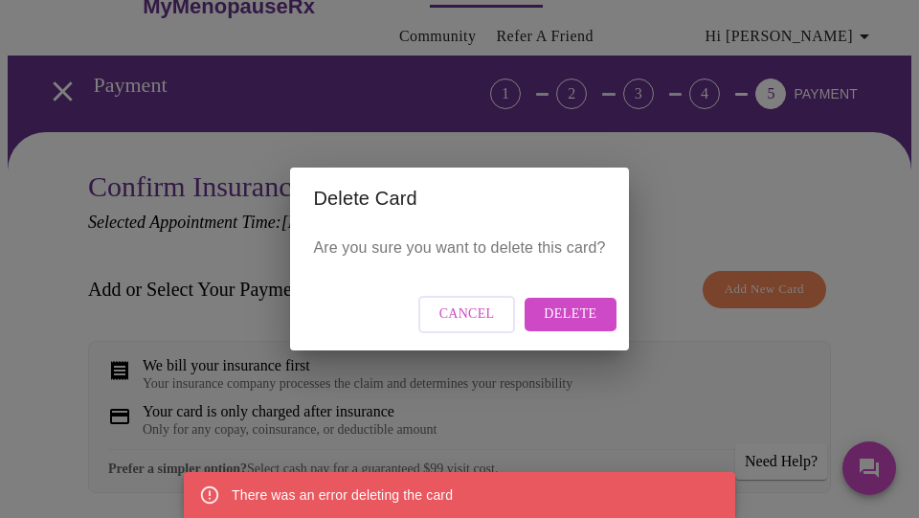
click at [575, 315] on span "Delete" at bounding box center [570, 315] width 53 height 24
click at [708, 173] on div "Delete Card Are you sure you want to delete this card? Cancel Delete" at bounding box center [459, 259] width 919 height 518
click at [467, 308] on span "Cancel" at bounding box center [467, 315] width 56 height 24
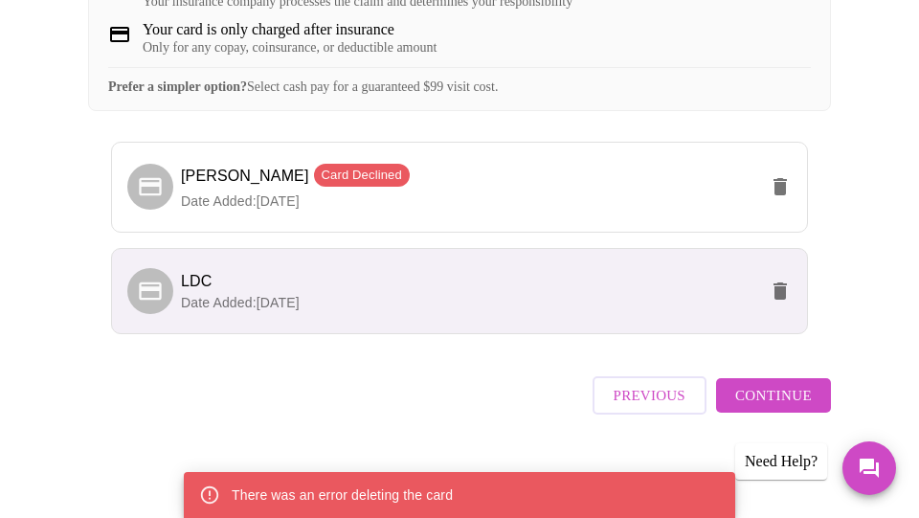
scroll to position [444, 0]
click at [657, 187] on span "[PERSON_NAME] Card Declined" at bounding box center [469, 178] width 576 height 28
click at [606, 181] on span "[PERSON_NAME] Card Declined" at bounding box center [469, 178] width 576 height 28
click at [544, 301] on p "Date Added: [DATE]" at bounding box center [469, 302] width 576 height 19
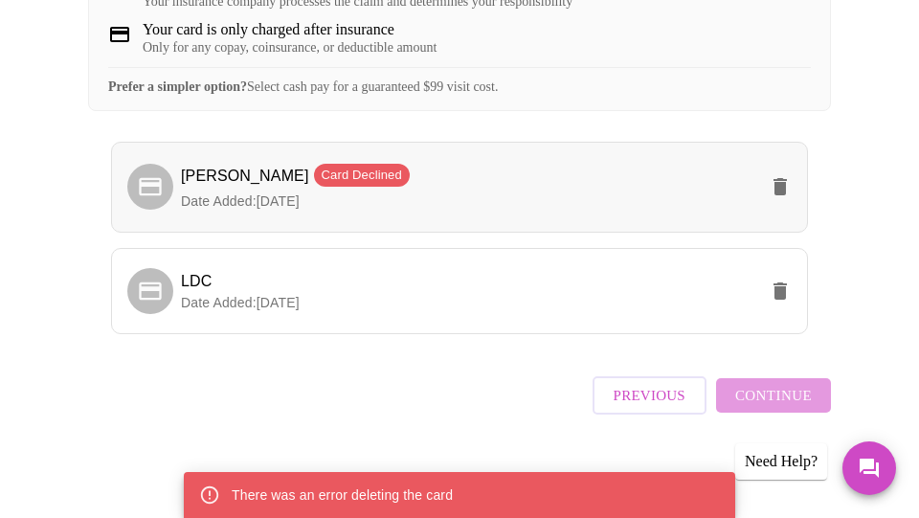
click at [570, 191] on span "[PERSON_NAME] Card Declined" at bounding box center [469, 178] width 576 height 28
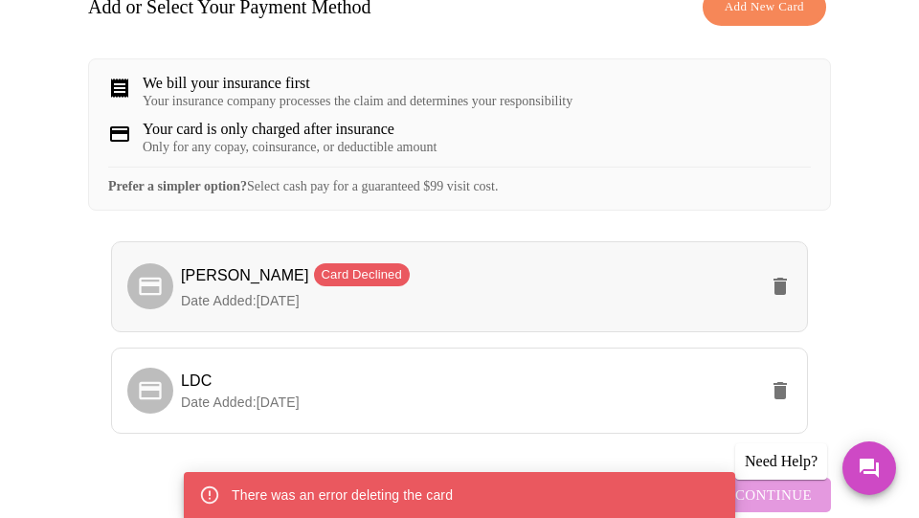
scroll to position [333, 0]
click at [585, 285] on span "[PERSON_NAME] Card Declined" at bounding box center [469, 277] width 576 height 28
click at [784, 295] on icon "delete" at bounding box center [780, 286] width 13 height 17
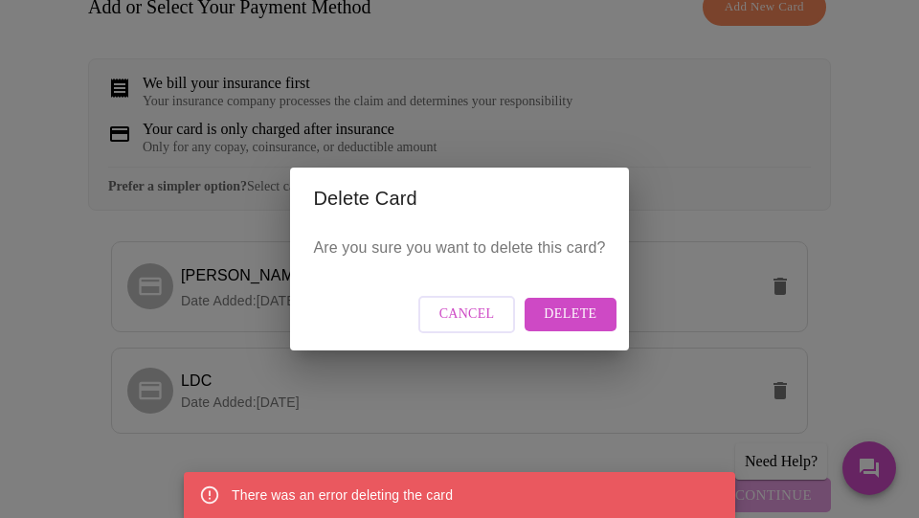
click at [554, 315] on span "Delete" at bounding box center [570, 315] width 53 height 24
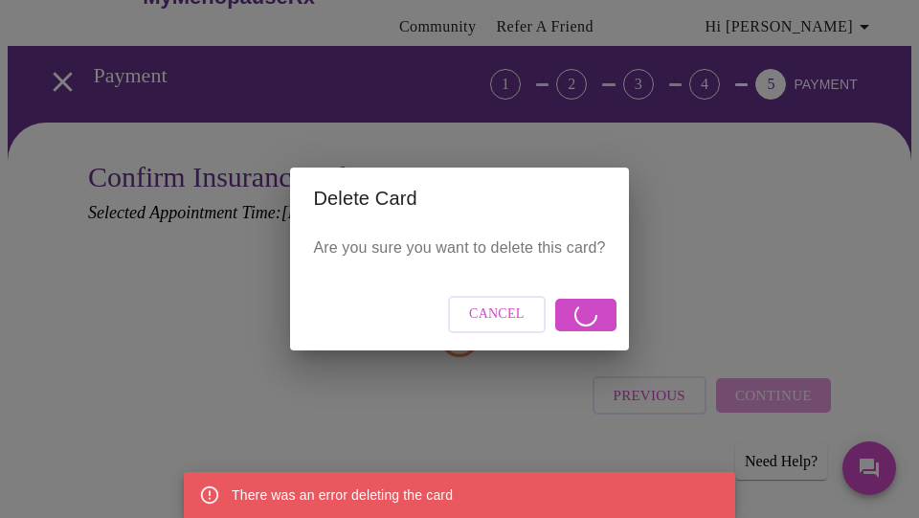
scroll to position [51, 0]
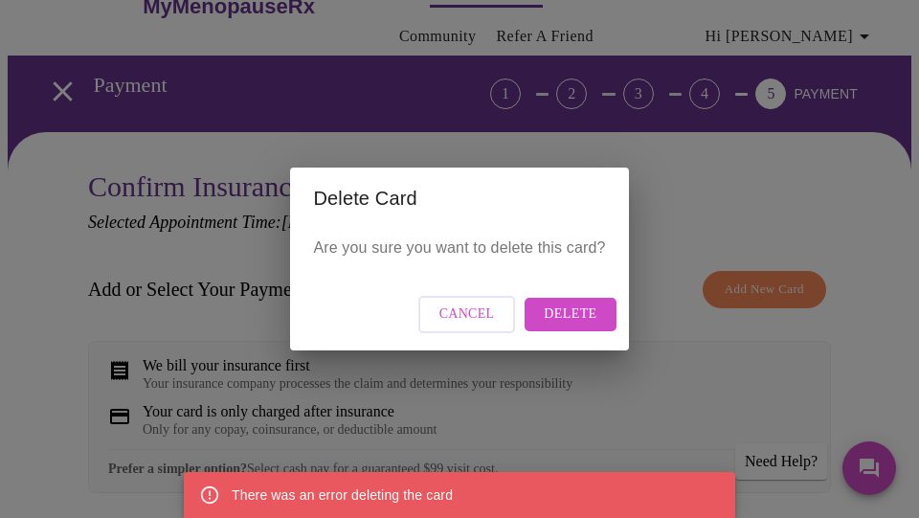
click at [582, 307] on span "Delete" at bounding box center [570, 315] width 53 height 24
click at [739, 163] on div "Delete Card Are you sure you want to delete this card? Cancel Delete" at bounding box center [459, 259] width 919 height 518
drag, startPoint x: 610, startPoint y: 308, endPoint x: 598, endPoint y: 308, distance: 11.5
click at [610, 308] on button "Delete" at bounding box center [570, 315] width 91 height 34
click at [500, 321] on button "Cancel" at bounding box center [467, 314] width 98 height 37
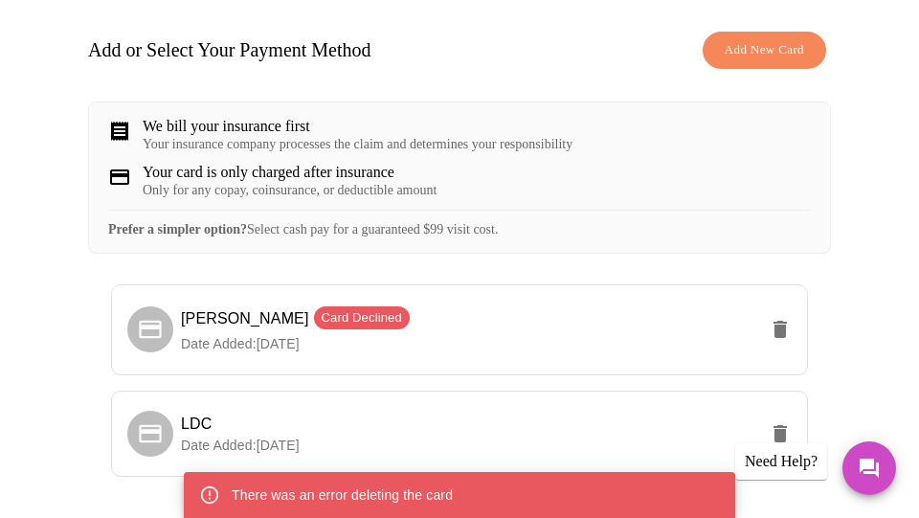
scroll to position [444, 0]
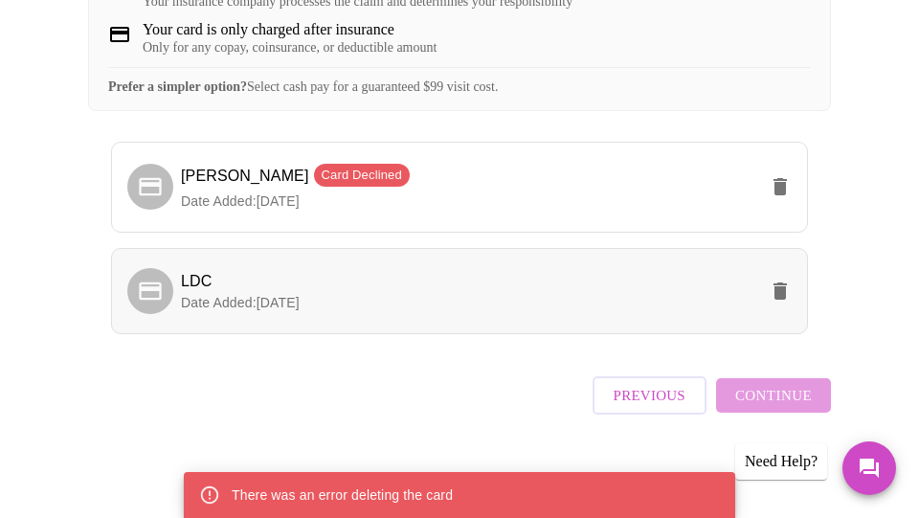
click at [635, 303] on p "Date Added: [DATE]" at bounding box center [469, 302] width 576 height 19
click at [776, 404] on span "Continue" at bounding box center [773, 395] width 77 height 25
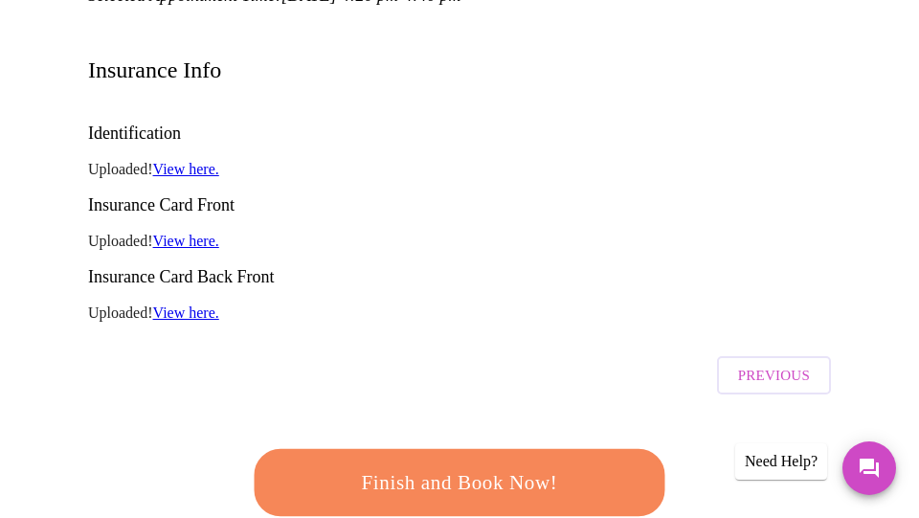
scroll to position [277, 0]
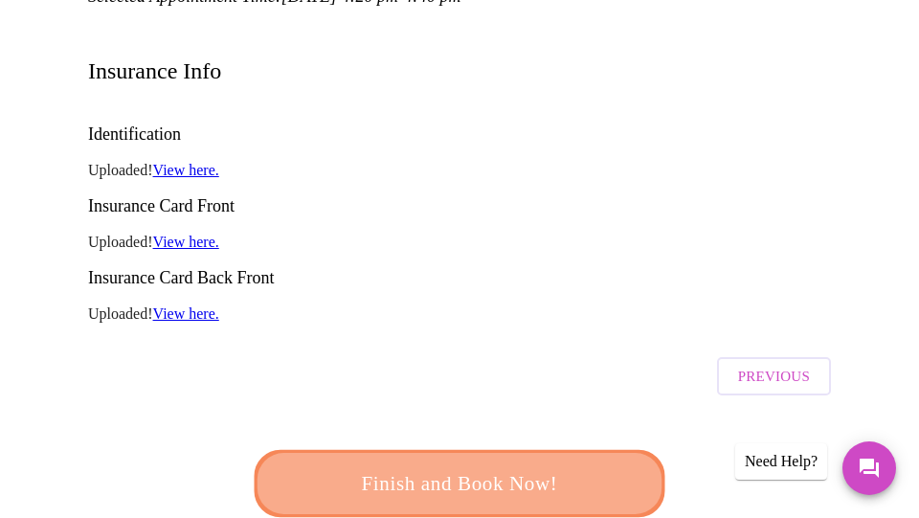
click at [500, 466] on span "Finish and Book Now!" at bounding box center [459, 483] width 354 height 35
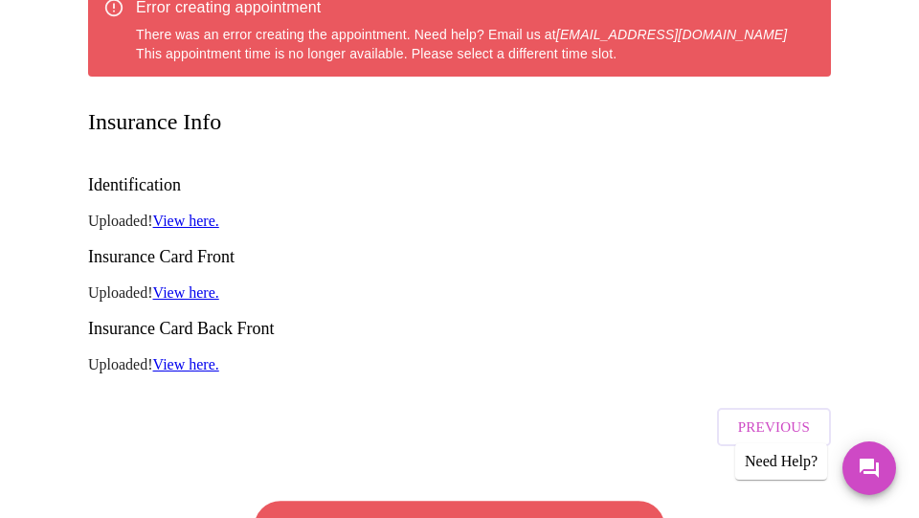
scroll to position [330, 0]
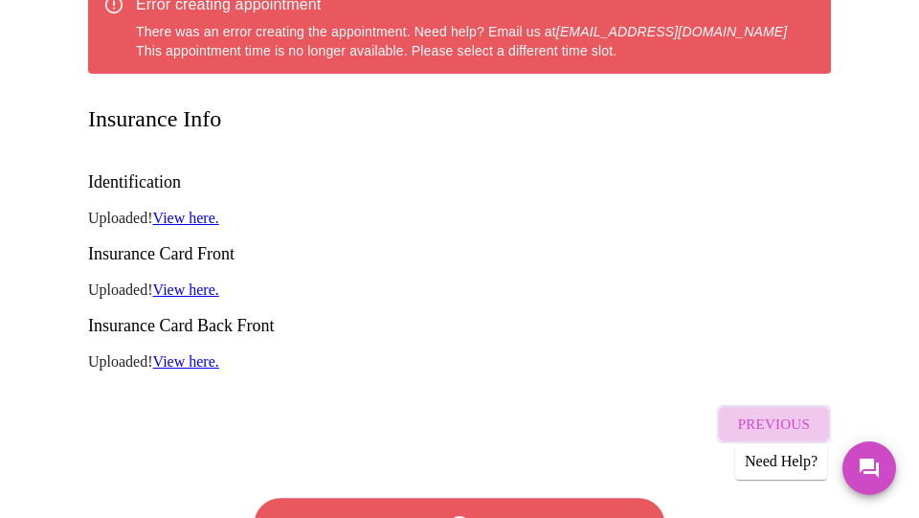
click at [799, 412] on span "Previous" at bounding box center [774, 424] width 72 height 25
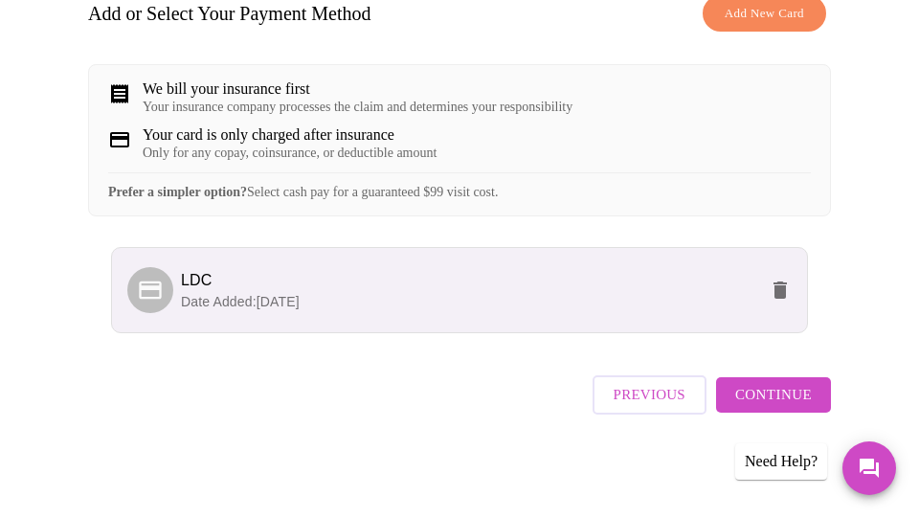
scroll to position [338, 0]
click at [685, 406] on span "Previous" at bounding box center [650, 395] width 72 height 25
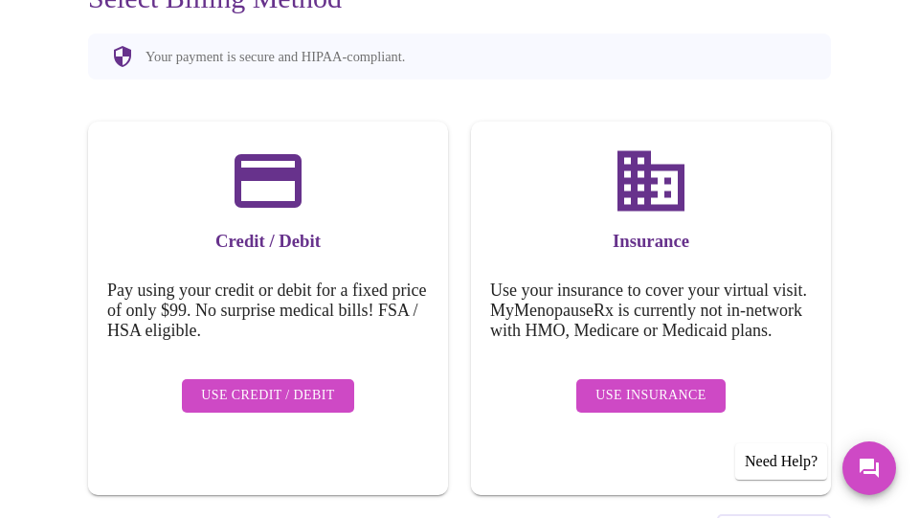
scroll to position [324, 0]
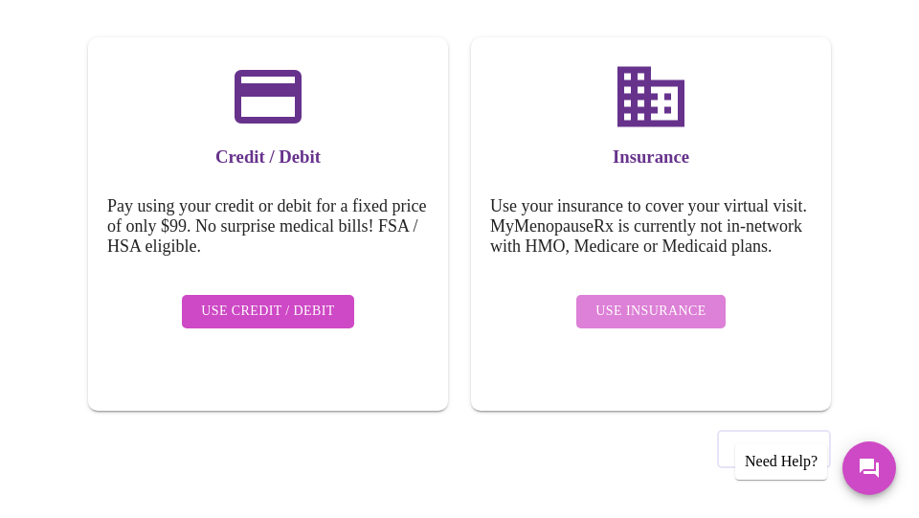
click at [657, 316] on span "Use Insurance" at bounding box center [650, 312] width 110 height 24
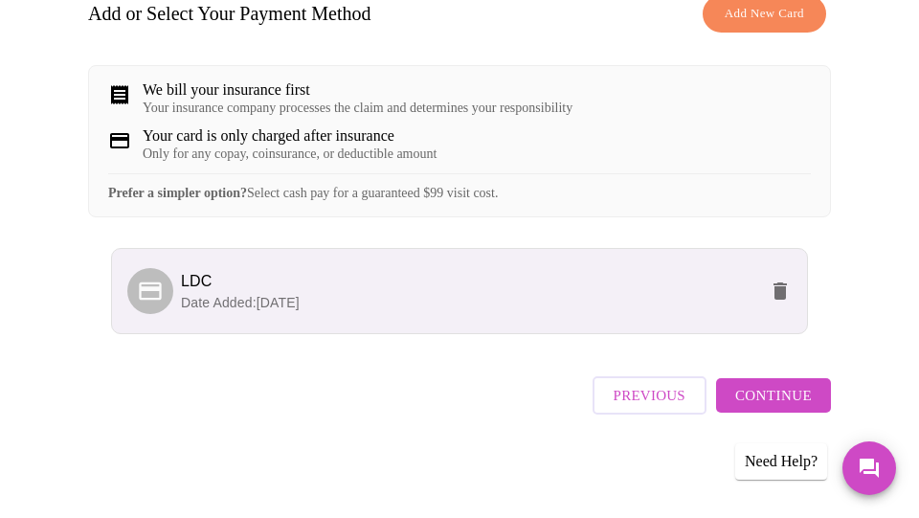
scroll to position [337, 0]
click at [557, 306] on p "Date Added: [DATE]" at bounding box center [469, 302] width 576 height 19
click at [796, 399] on span "Continue" at bounding box center [773, 395] width 77 height 25
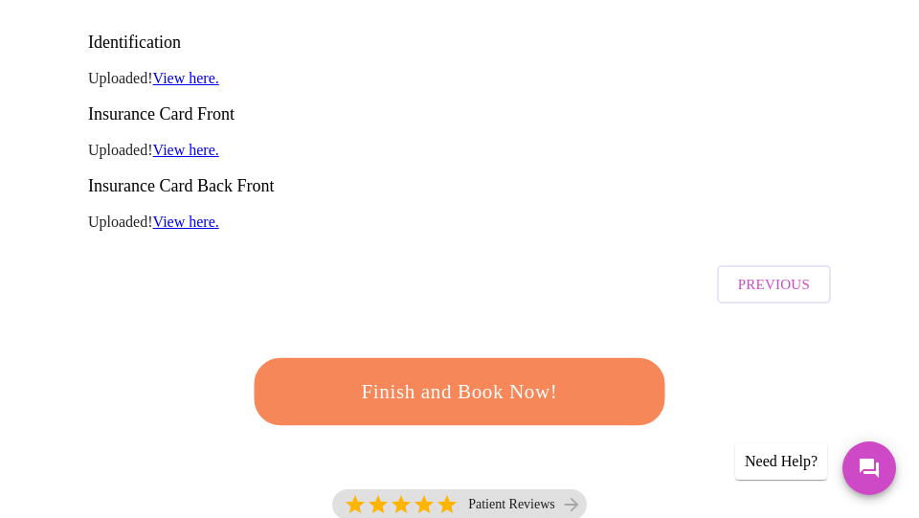
scroll to position [370, 0]
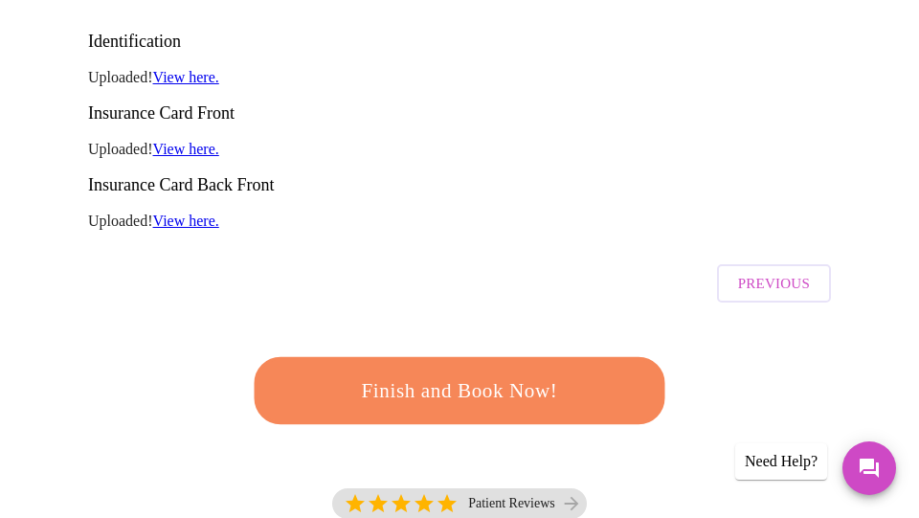
click at [506, 373] on span "Finish and Book Now!" at bounding box center [459, 390] width 354 height 35
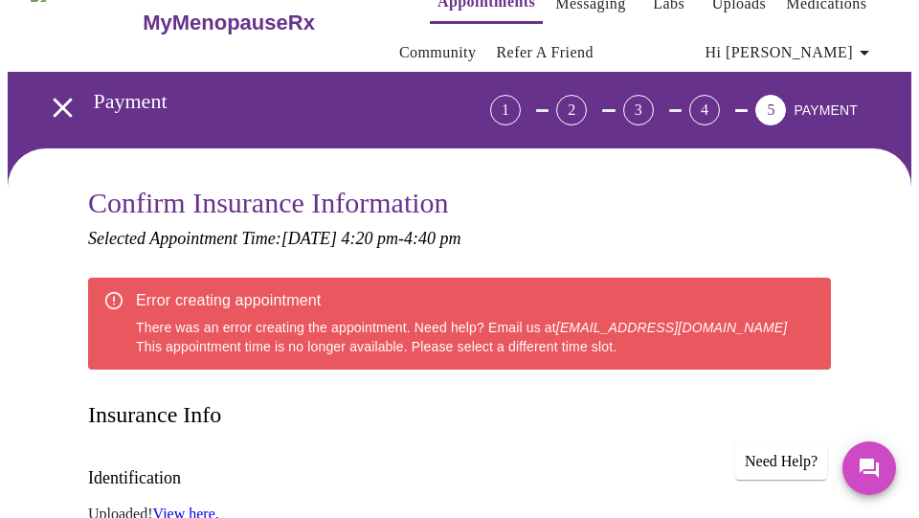
scroll to position [0, 0]
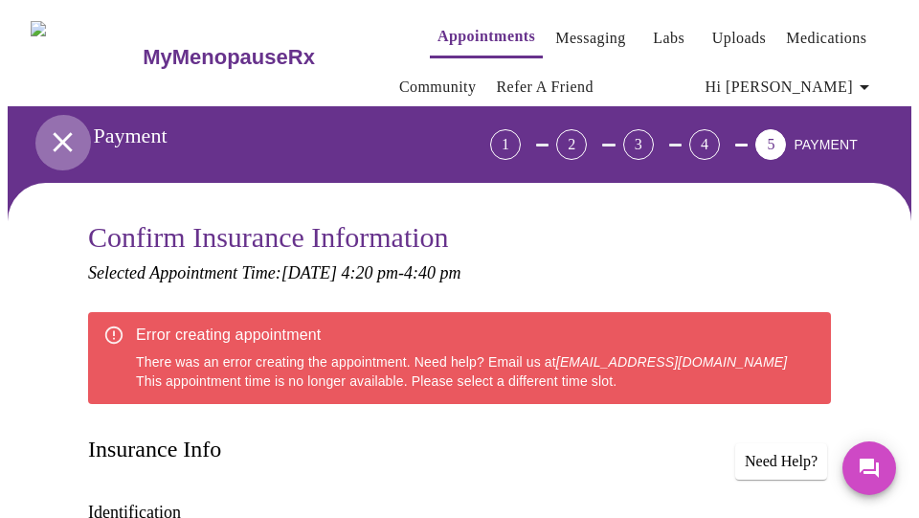
click at [53, 127] on icon "open drawer" at bounding box center [63, 142] width 34 height 34
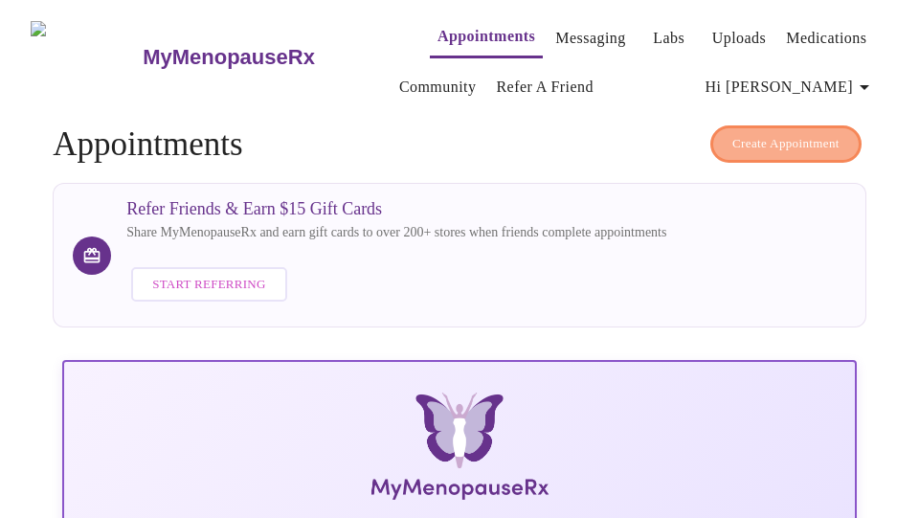
click at [817, 133] on span "Create Appointment" at bounding box center [785, 144] width 107 height 22
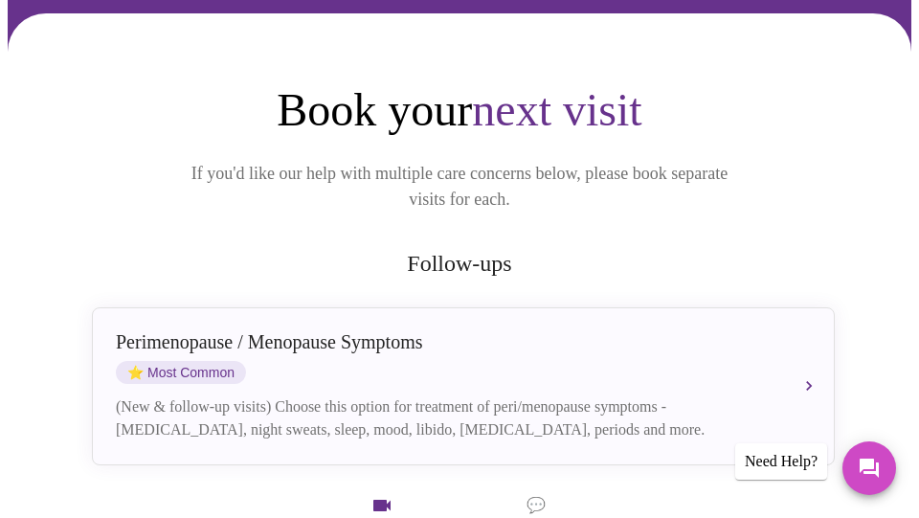
scroll to position [174, 0]
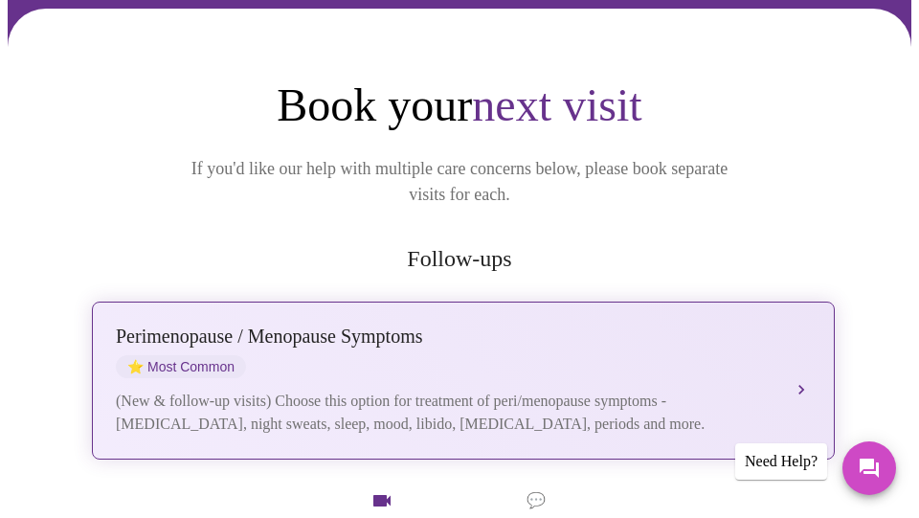
click at [561, 325] on div "[MEDICAL_DATA] / Menopause Symptoms ⭐ Most Common" at bounding box center [444, 351] width 657 height 53
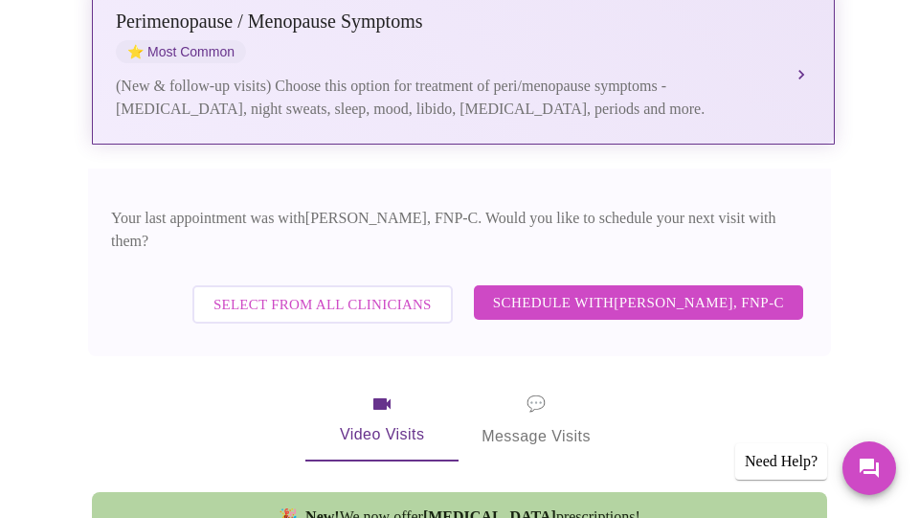
scroll to position [496, 0]
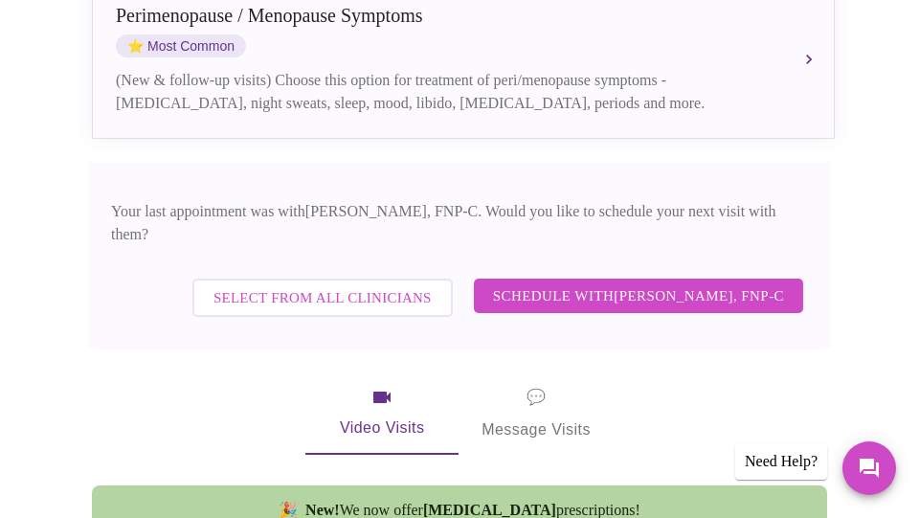
click at [582, 283] on span "Schedule with [PERSON_NAME], FNP-C" at bounding box center [638, 295] width 291 height 25
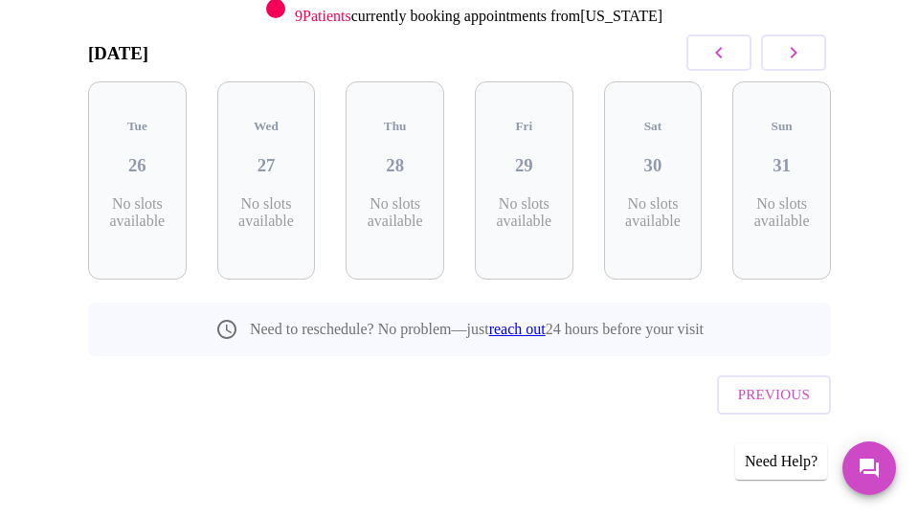
scroll to position [261, 0]
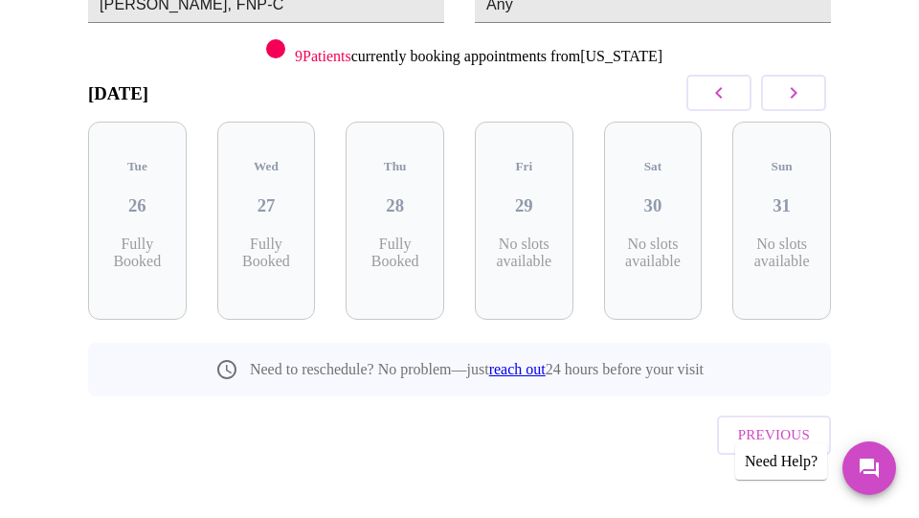
click at [805, 92] on icon "button" at bounding box center [793, 92] width 23 height 23
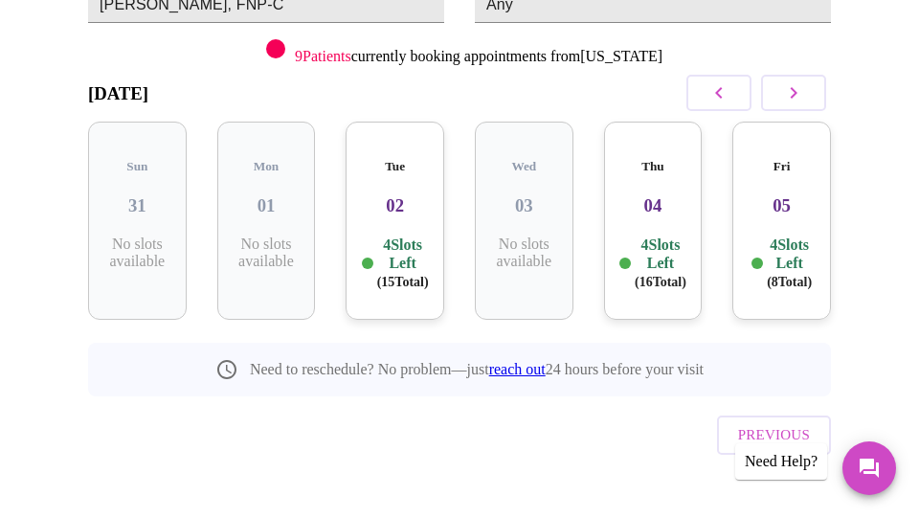
click at [387, 247] on p "4 Slots Left ( 15 Total)" at bounding box center [403, 264] width 52 height 56
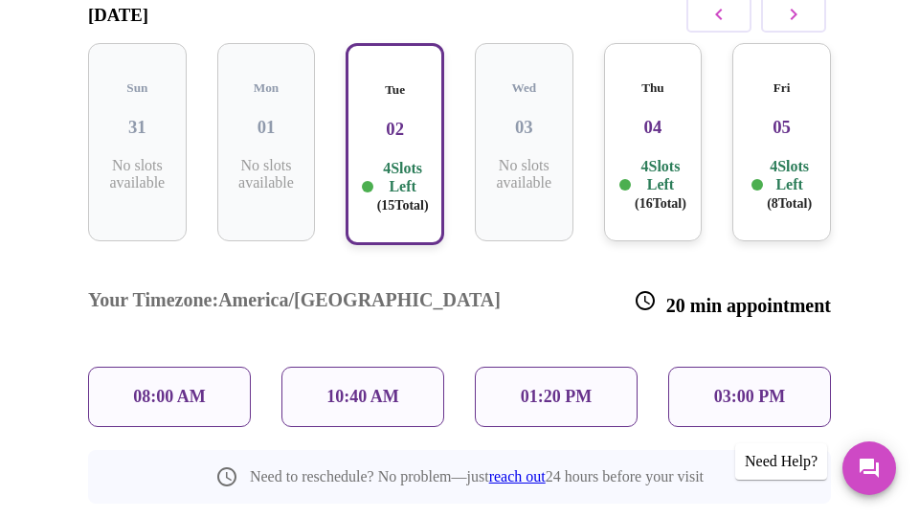
scroll to position [103, 0]
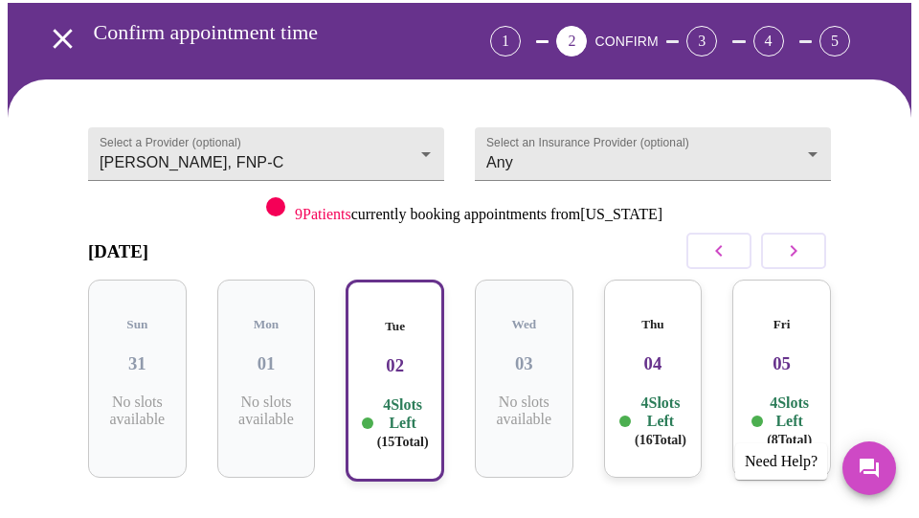
click at [662, 393] on p "4 Slots Left ( 16 Total)" at bounding box center [661, 421] width 52 height 56
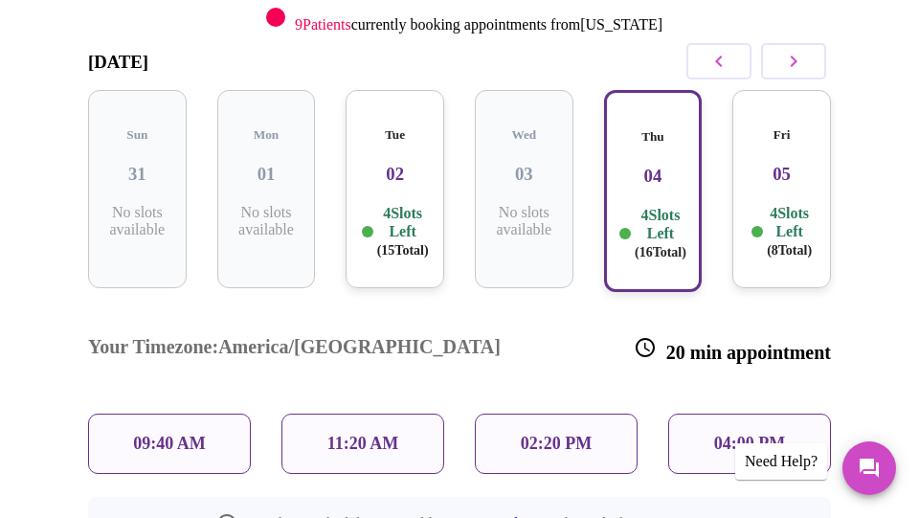
scroll to position [415, 0]
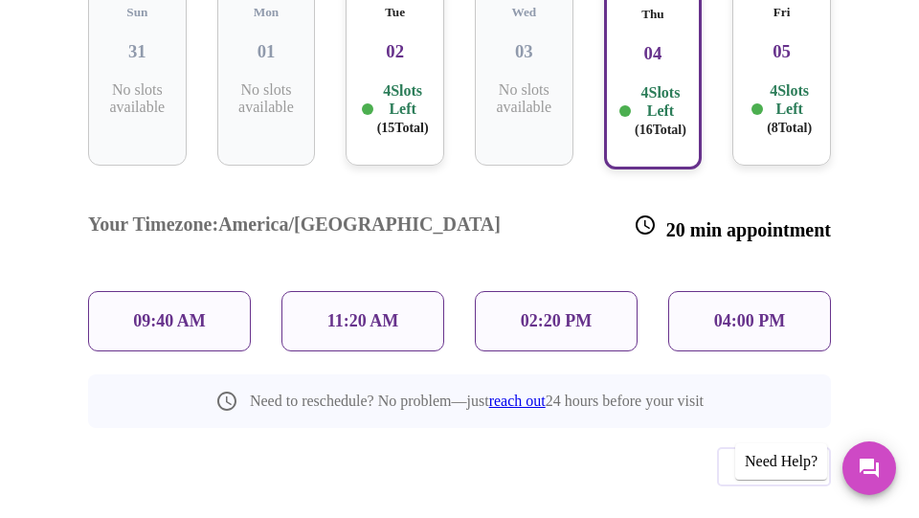
click at [774, 311] on p "04:00 PM" at bounding box center [749, 321] width 71 height 20
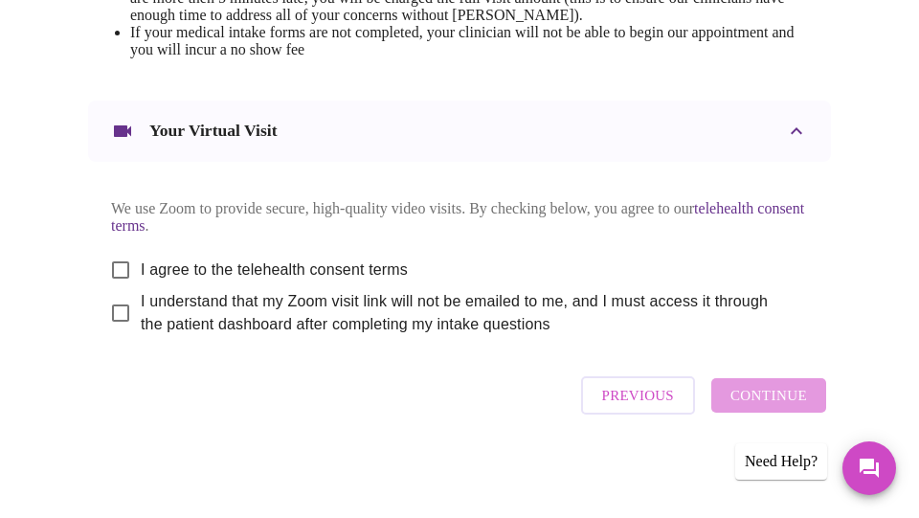
scroll to position [1000, 0]
click at [110, 290] on input "I agree to the telehealth consent terms" at bounding box center [121, 270] width 40 height 40
checkbox input "true"
click at [107, 333] on input "I understand that my Zoom visit link will not be emailed to me, and I must acce…" at bounding box center [121, 313] width 40 height 40
checkbox input "true"
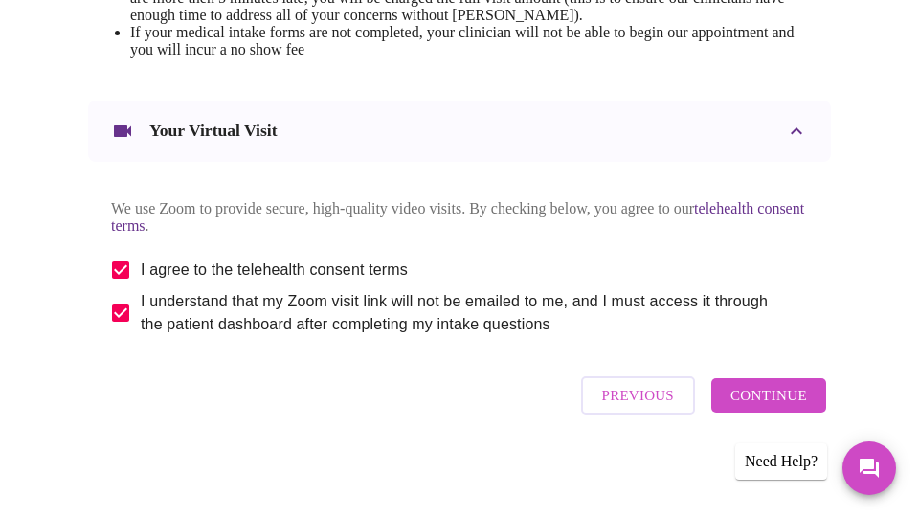
scroll to position [1040, 0]
click at [770, 392] on span "Continue" at bounding box center [768, 395] width 77 height 25
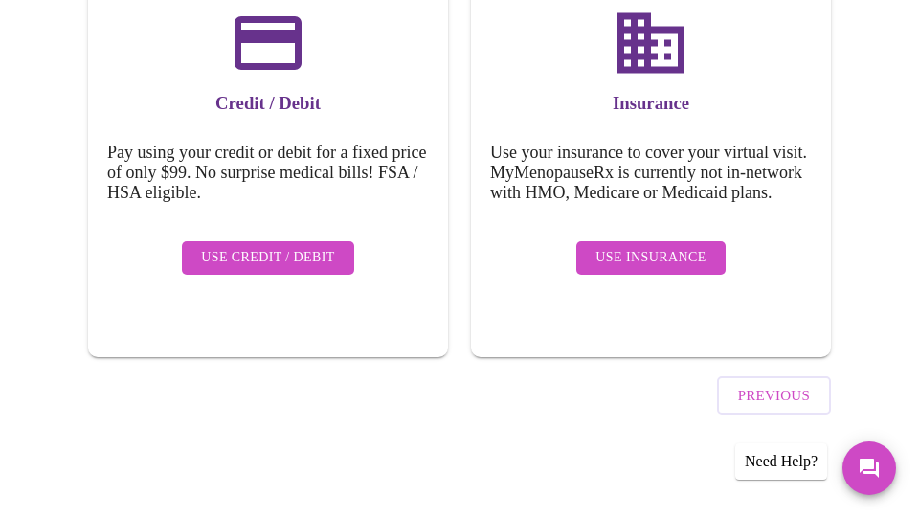
scroll to position [324, 0]
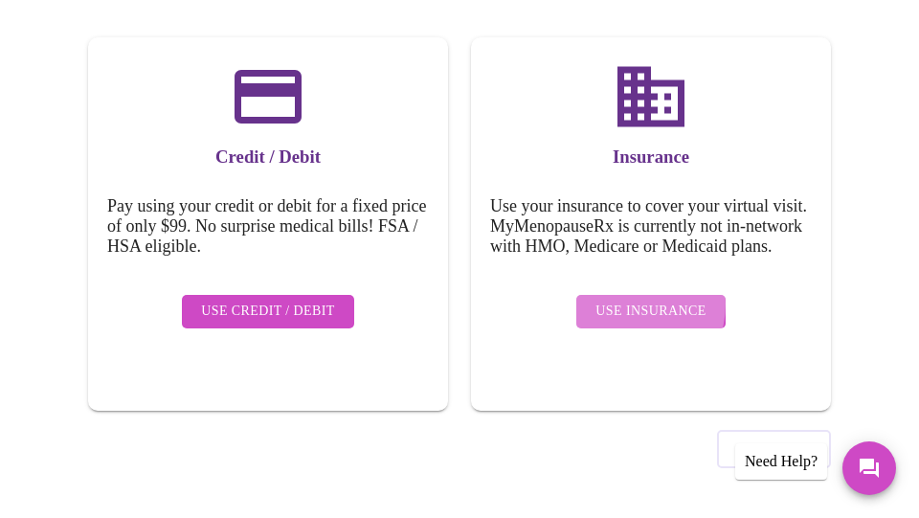
click at [625, 310] on span "Use Insurance" at bounding box center [650, 312] width 110 height 24
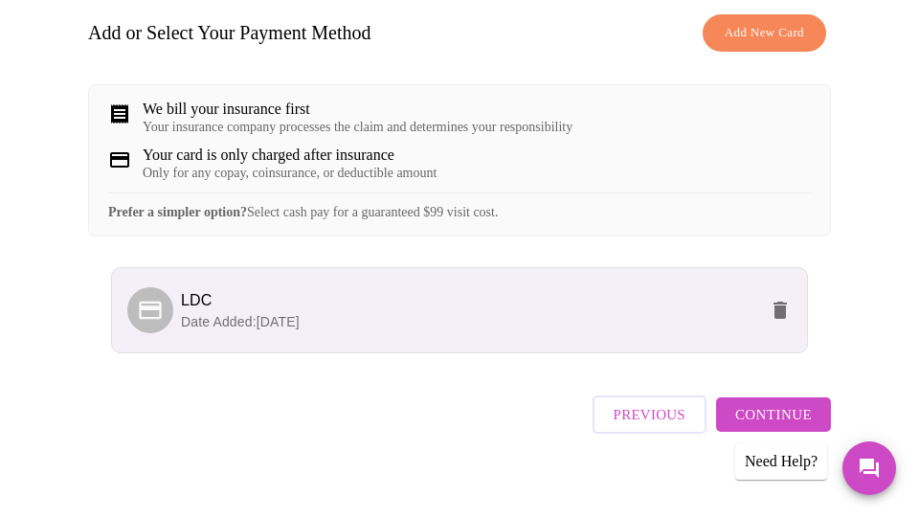
scroll to position [338, 0]
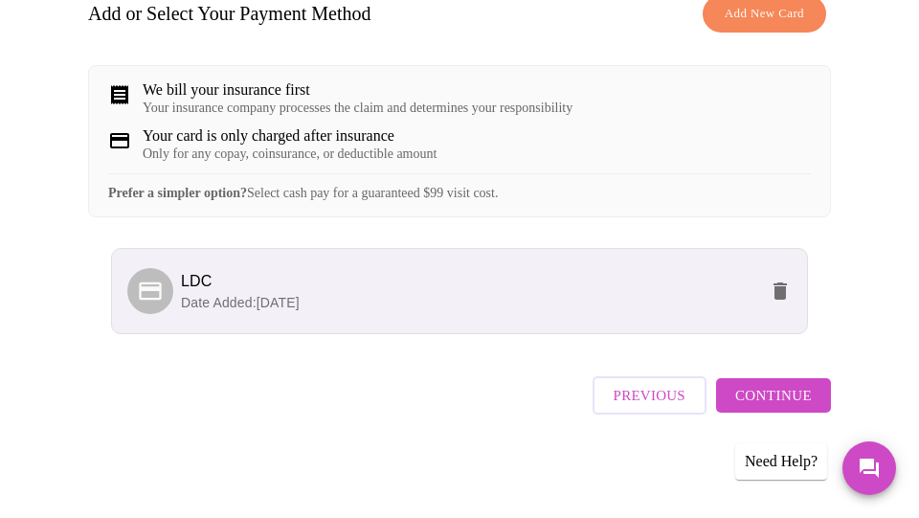
click at [797, 401] on span "Continue" at bounding box center [773, 395] width 77 height 25
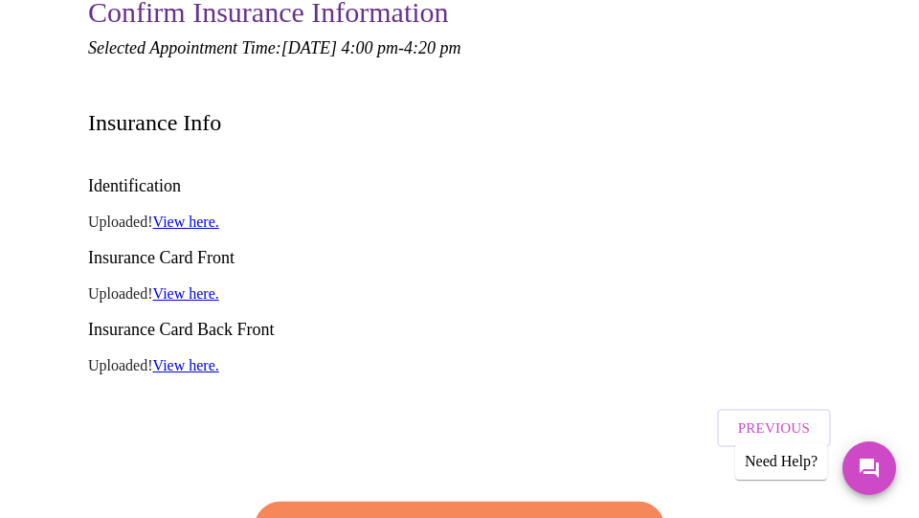
scroll to position [227, 0]
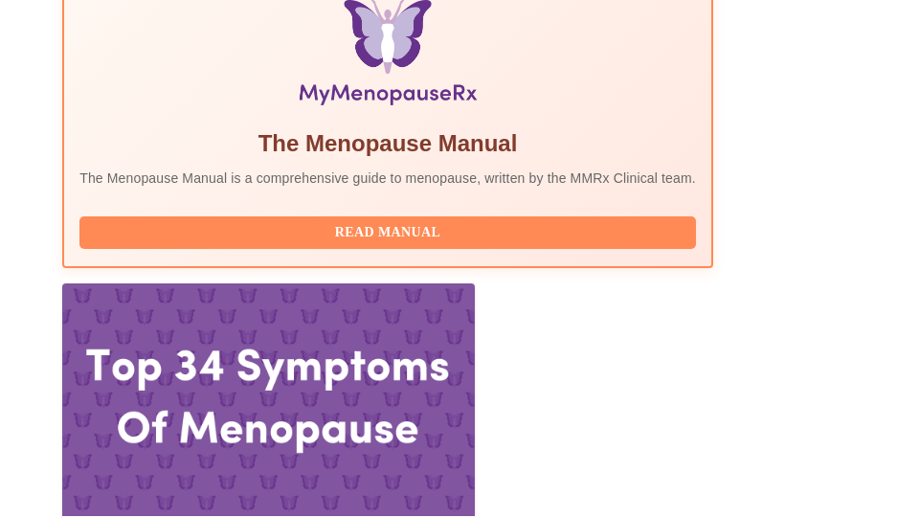
scroll to position [669, 0]
